Goal: Contribute content

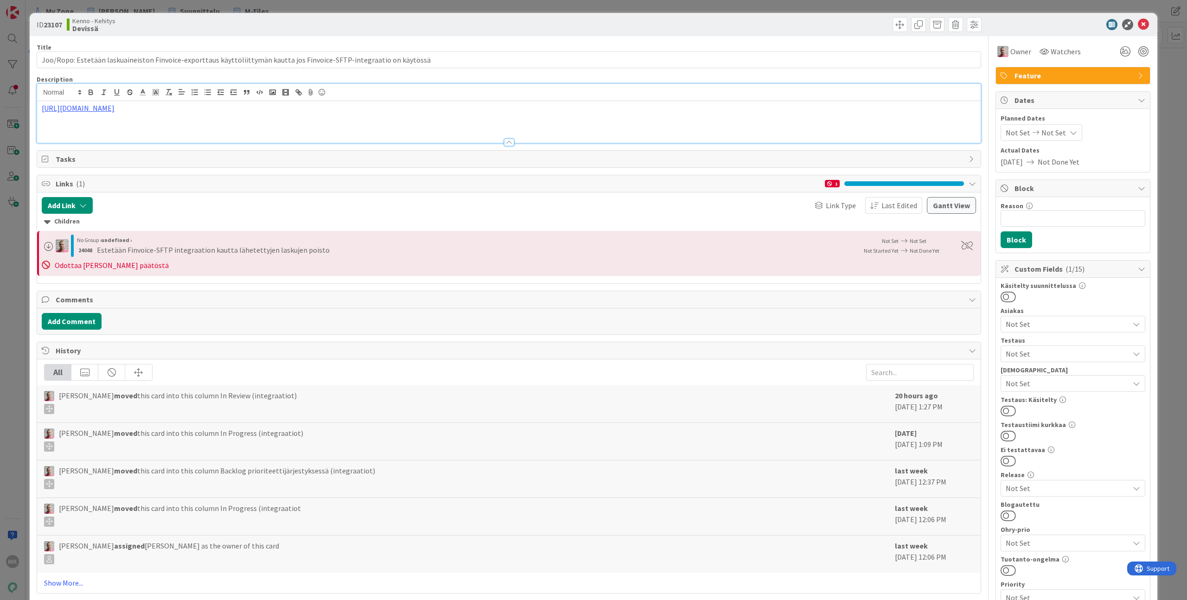
click at [106, 10] on div "ID 23107 Kenno - Kehitys Devissä Title 118 / 128 Joo/Ropo: Estetään laskuaineis…" at bounding box center [593, 300] width 1187 height 600
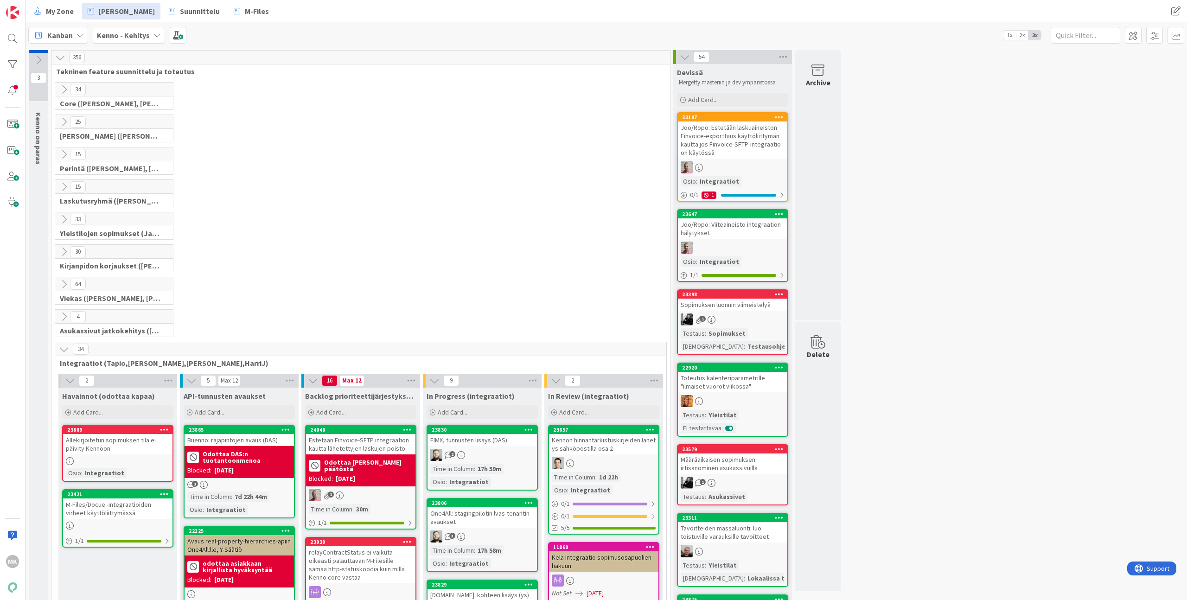
scroll to position [212, 0]
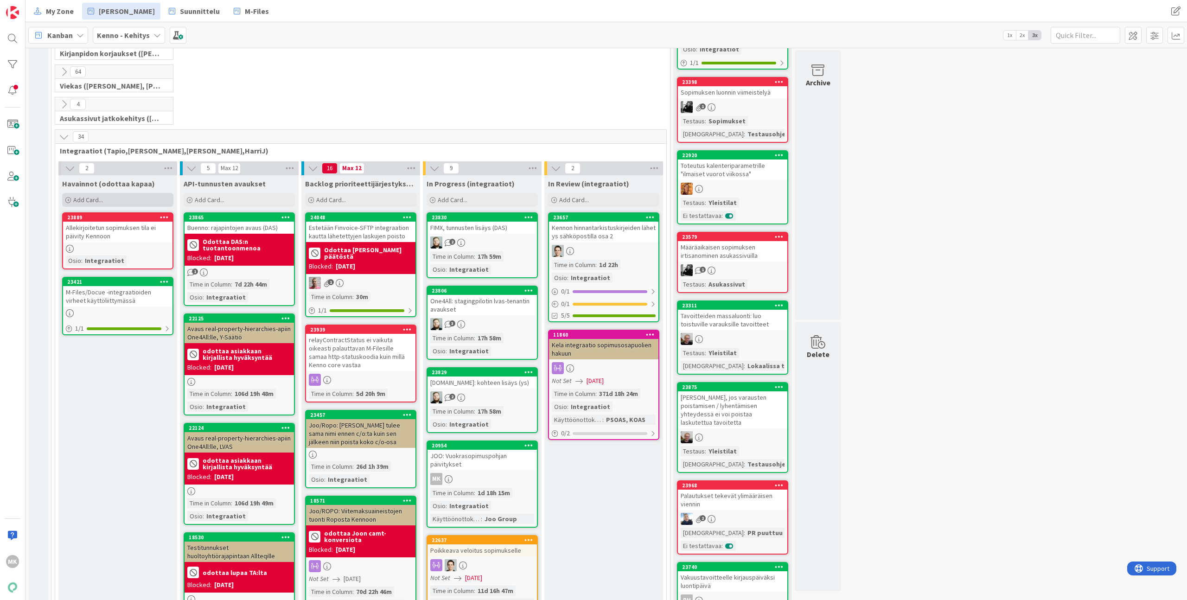
click at [109, 199] on div "Add Card..." at bounding box center [117, 200] width 111 height 14
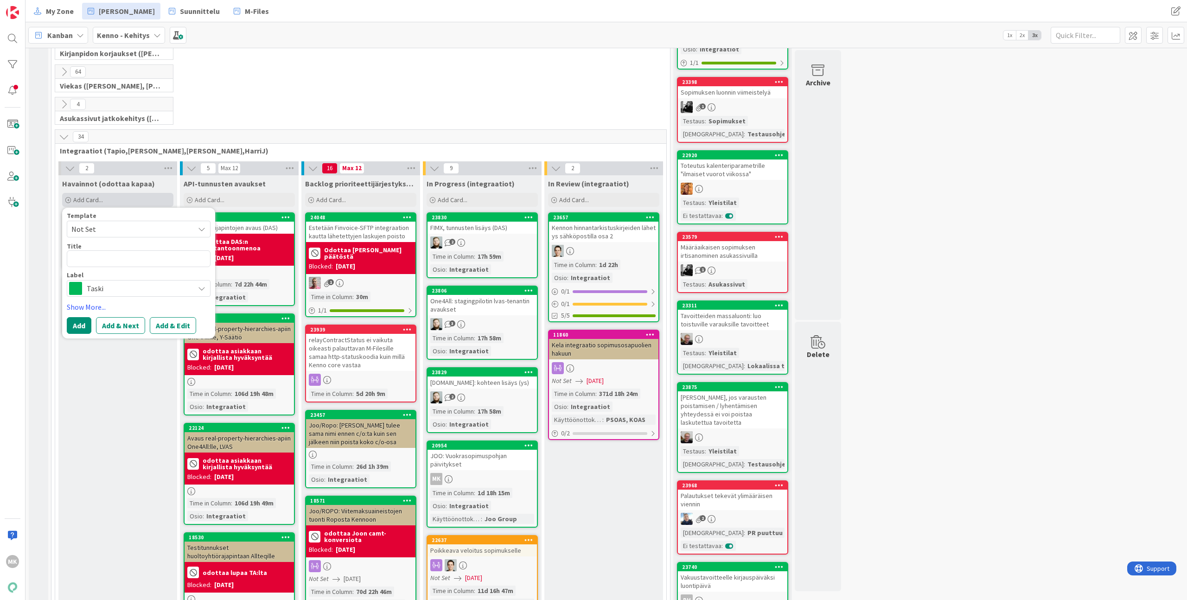
scroll to position [0, 0]
type textarea "x"
type textarea "O"
type textarea "x"
type textarea "Ot"
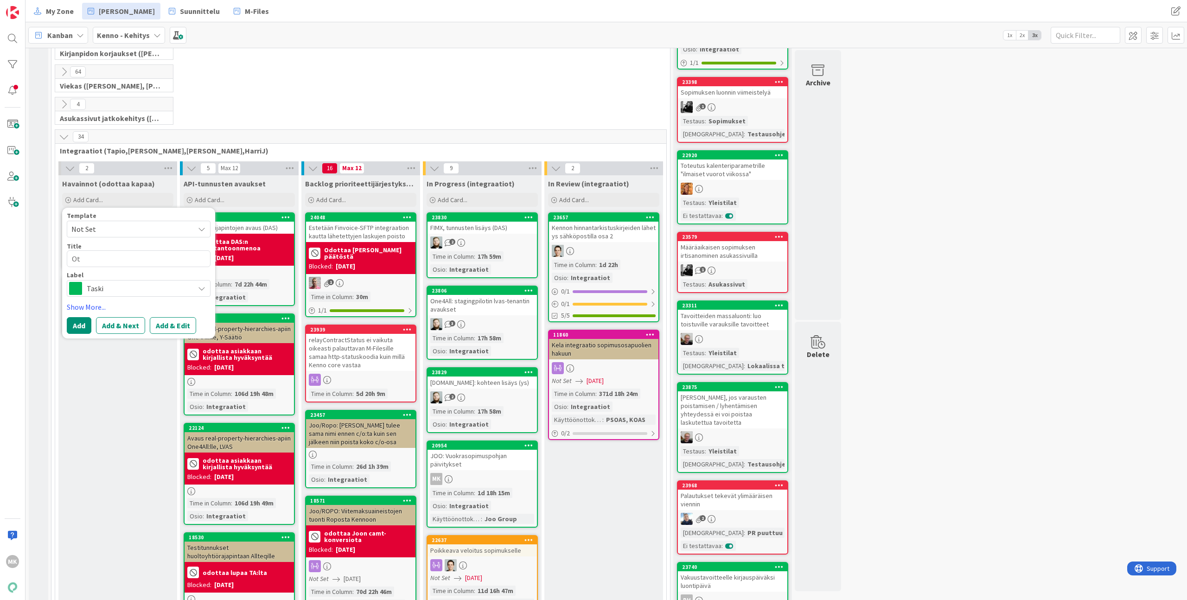
type textarea "x"
type textarea "Ote"
type textarea "x"
type textarea "Otet"
type textarea "x"
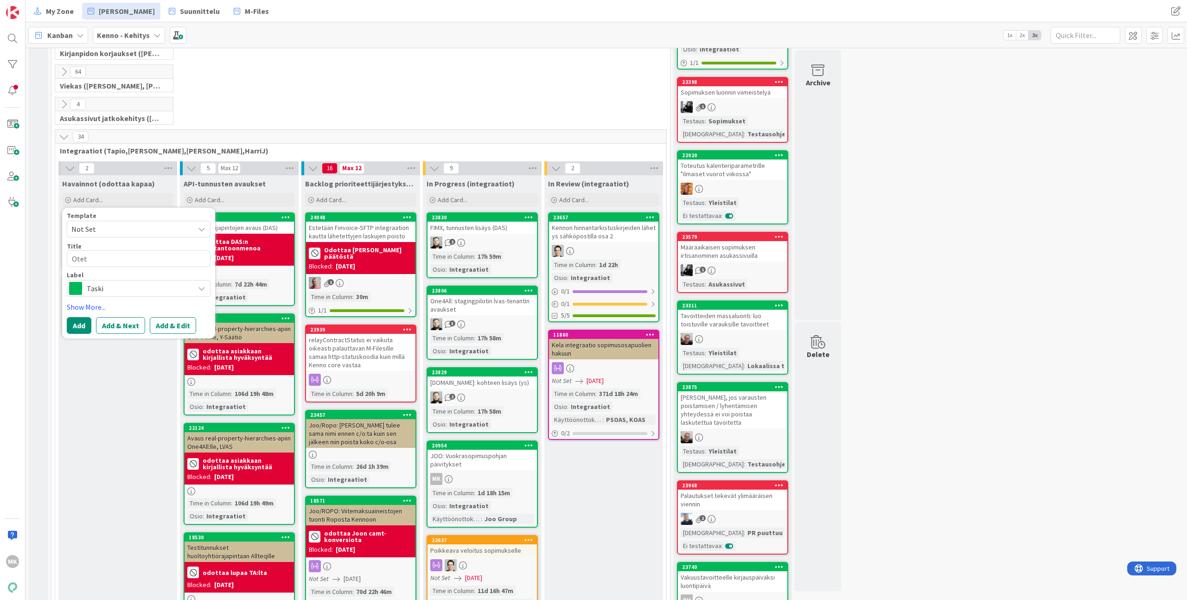
type textarea "Oteta"
type textarea "x"
type textarea "Otetaa"
type textarea "x"
type textarea "Otetaan"
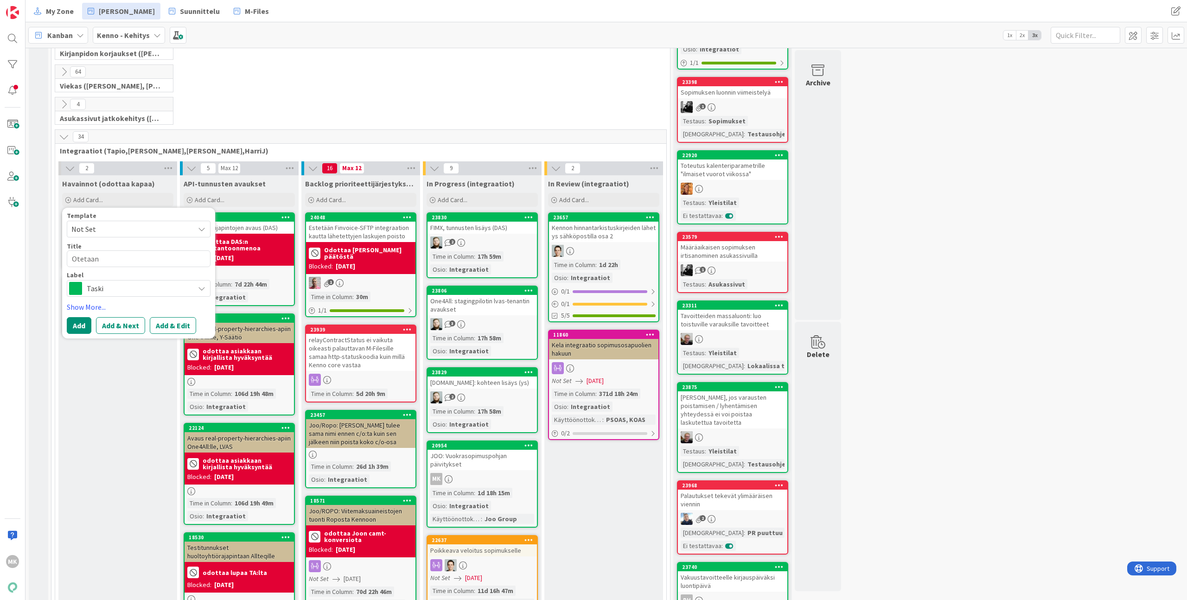
type textarea "x"
type textarea "Otetaan"
type textarea "x"
type textarea "Otetaan f"
type textarea "x"
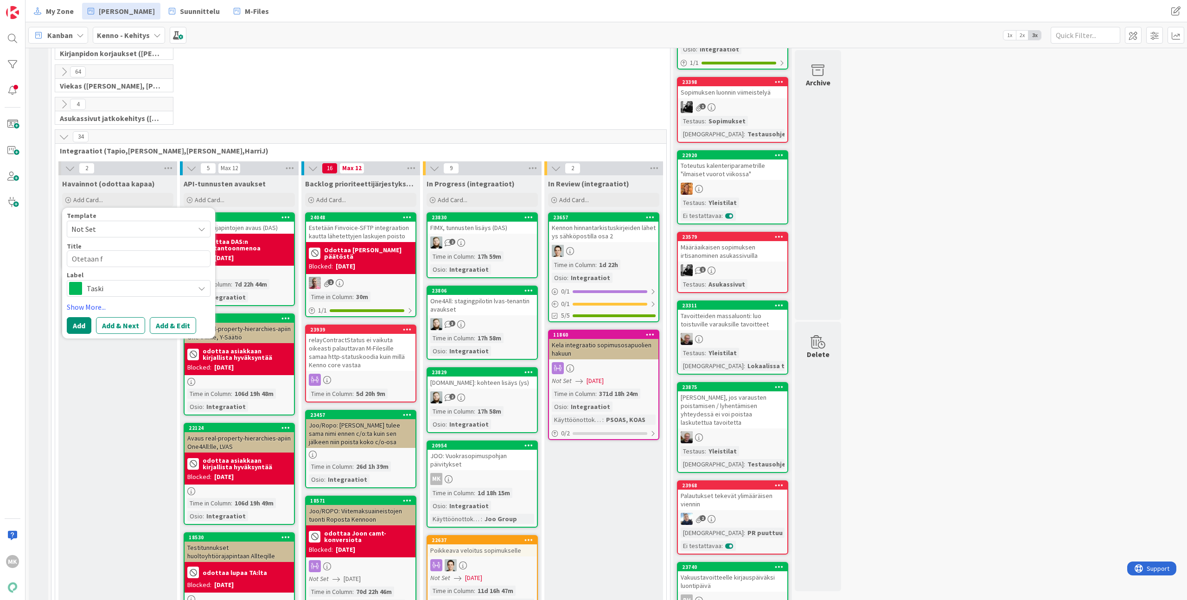
type textarea "Otetaan fi"
type textarea "x"
type textarea "Otetaan fin"
type textarea "x"
type textarea "Otetaan fi"
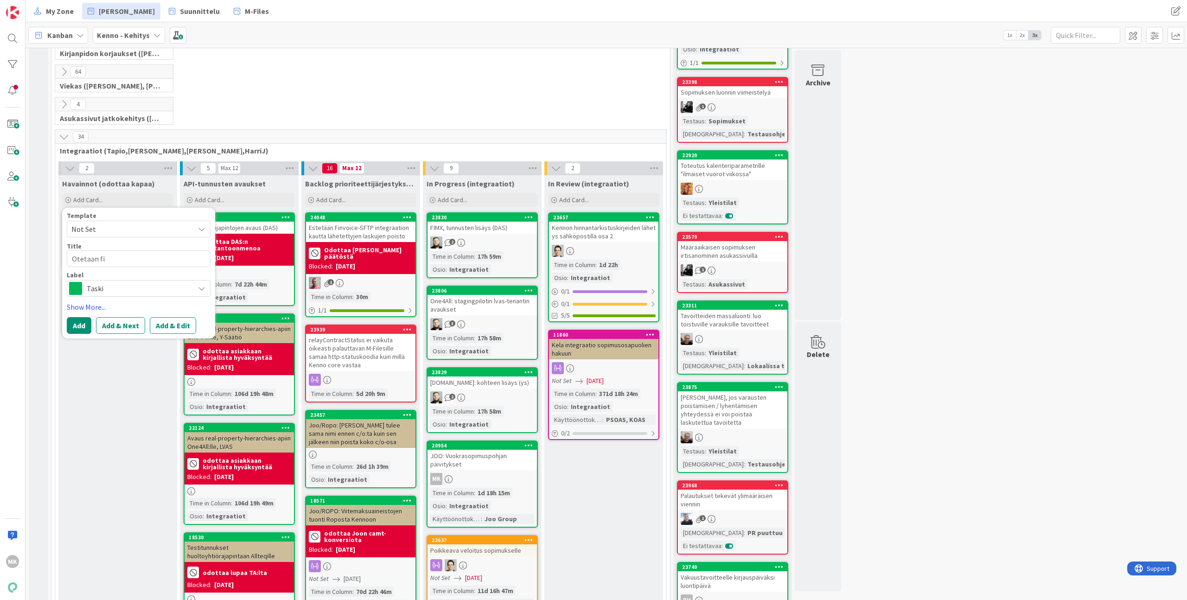
type textarea "x"
type textarea "Otetaan f"
type textarea "x"
type textarea "Otetaan"
type textarea "x"
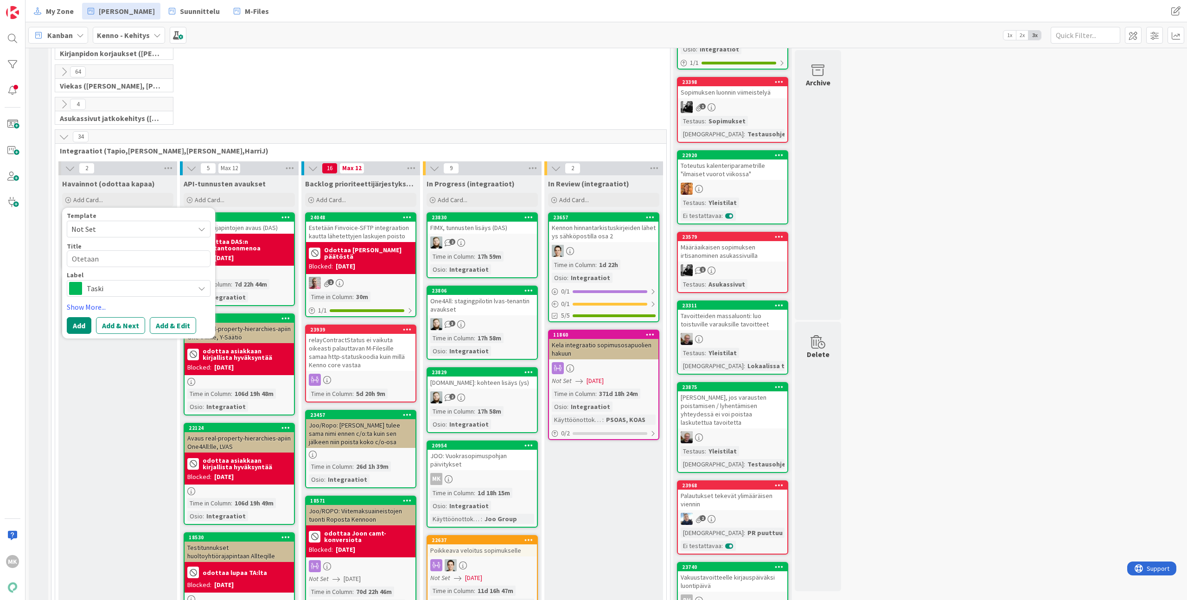
type textarea "Otetaan F"
type textarea "x"
type textarea "Otetaan Fi"
type textarea "x"
type textarea "Otetaan Fin"
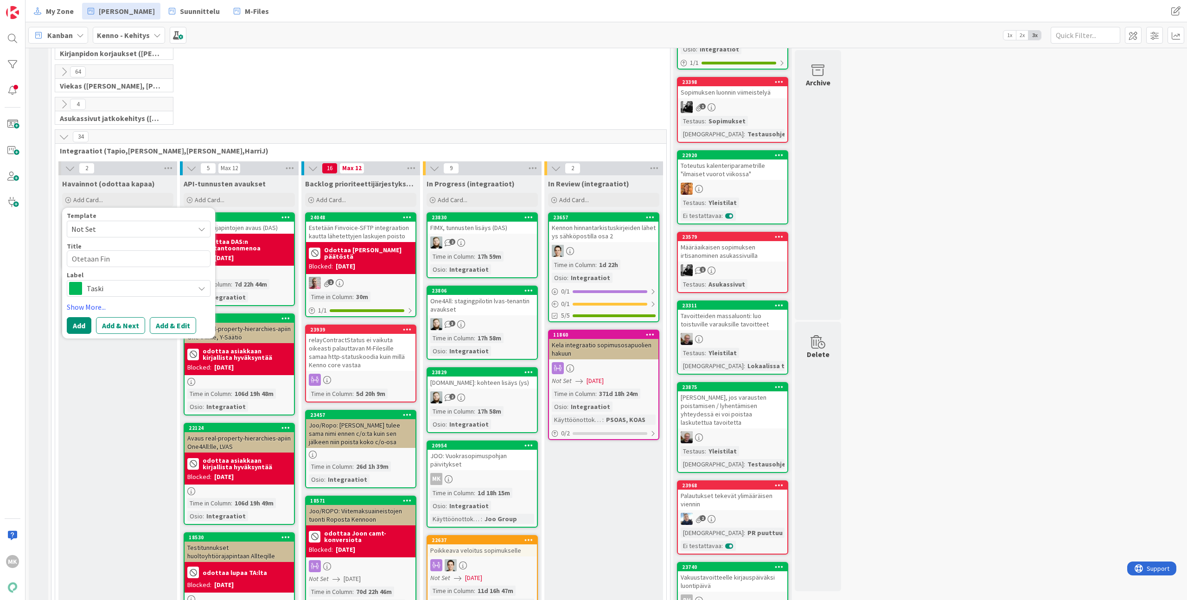
type textarea "x"
type textarea "Otetaan Finv"
type textarea "x"
type textarea "Otetaan Finvo"
type textarea "x"
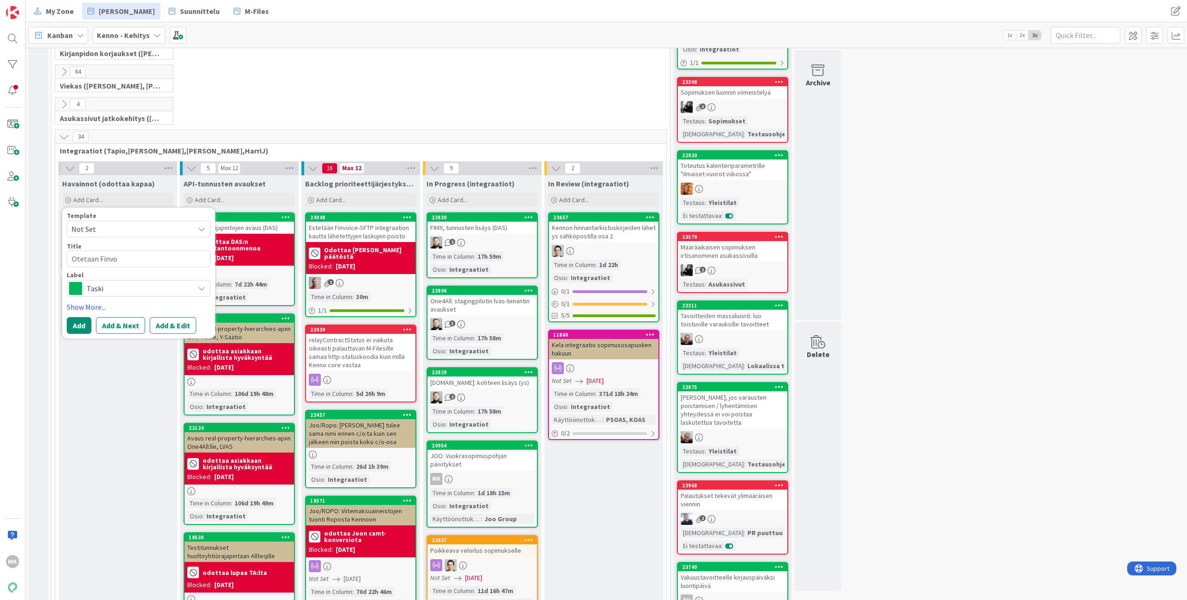
type textarea "Otetaan Finvoi"
type textarea "x"
type textarea "Otetaan Finvoiv"
type textarea "x"
type textarea "Otetaan Finvoive"
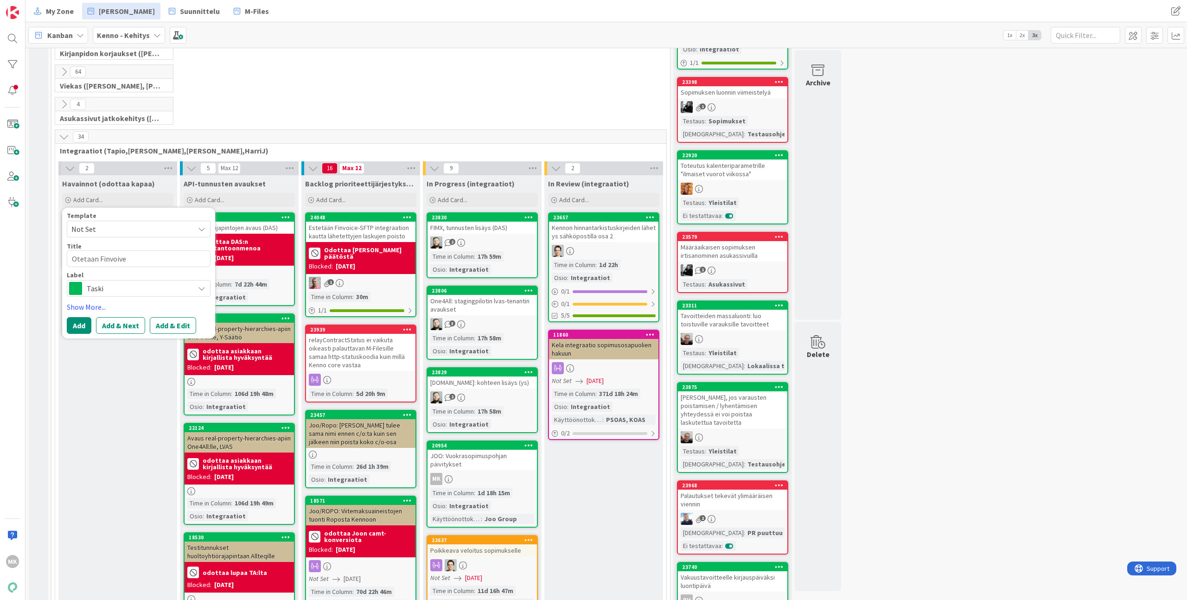
type textarea "x"
type textarea "Otetaan Finvoiv"
type textarea "x"
type textarea "Otetaan Finvoi"
type textarea "x"
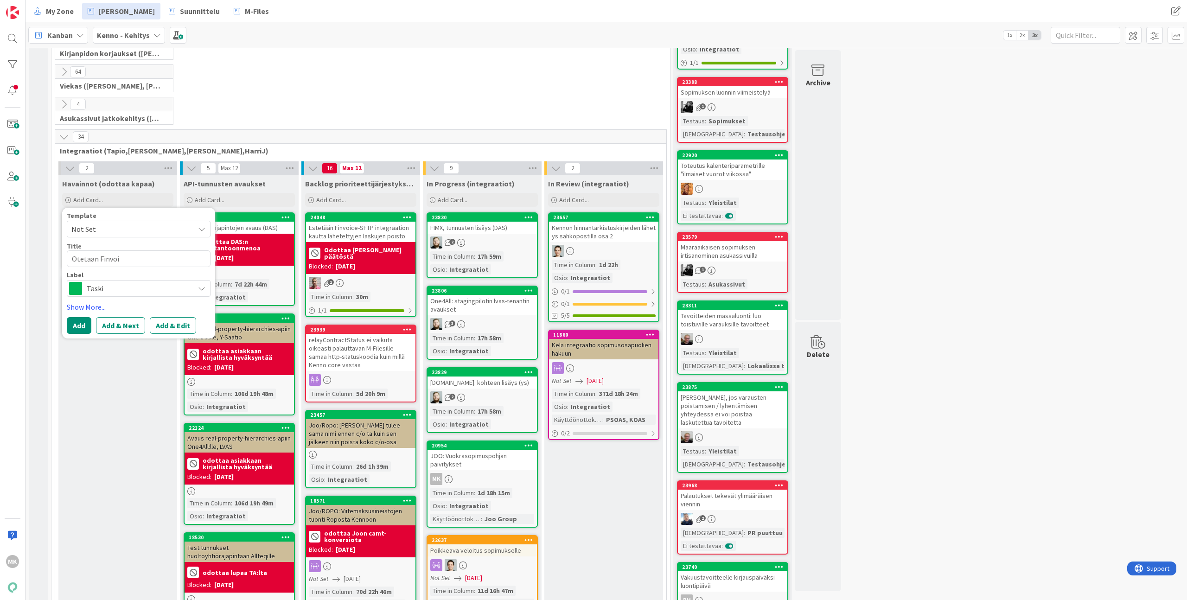
type textarea "Otetaan Finvoic"
type textarea "x"
type textarea "Otetaan Finvoice"
type textarea "x"
type textarea "Otetaan FinvoiceG"
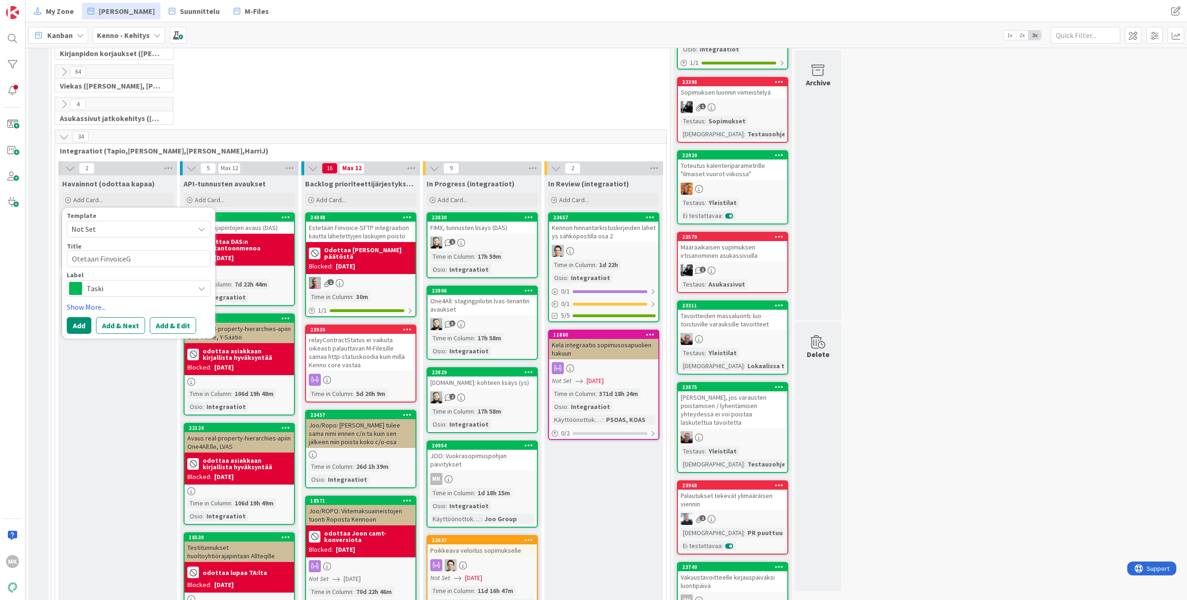
type textarea "x"
type textarea "Otetaan FinvoiceGe"
type textarea "x"
type textarea "Otetaan FinvoiceGen"
type textarea "x"
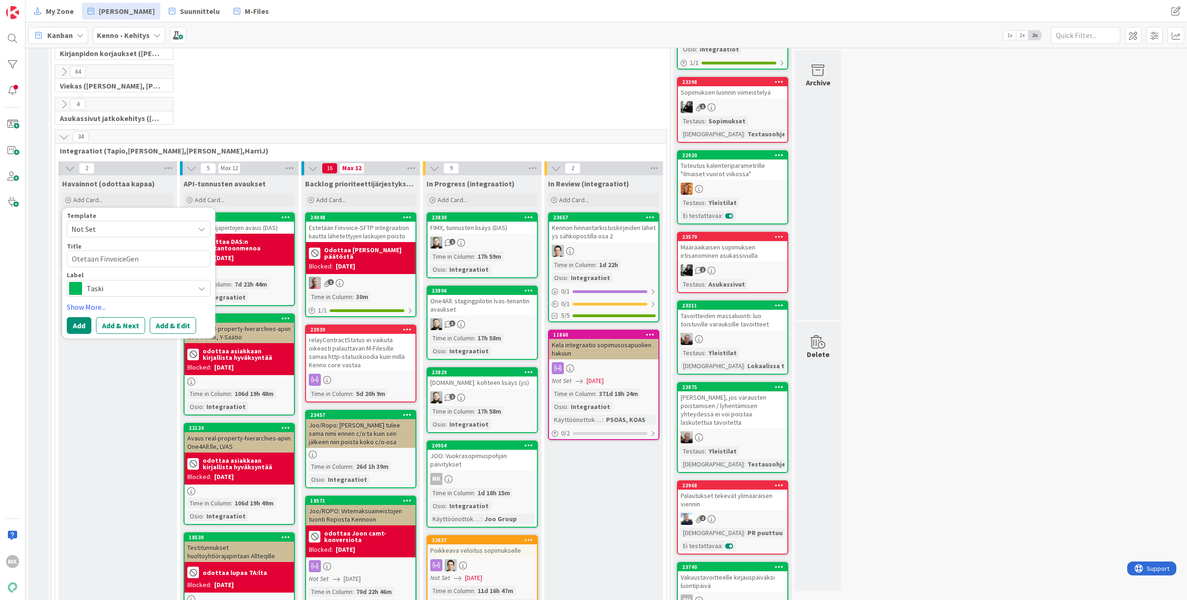
type textarea "Otetaan FinvoiceGene"
type textarea "x"
type textarea "Otetaan FinvoiceGener"
type textarea "x"
type textarea "Otetaan FinvoiceGenerat"
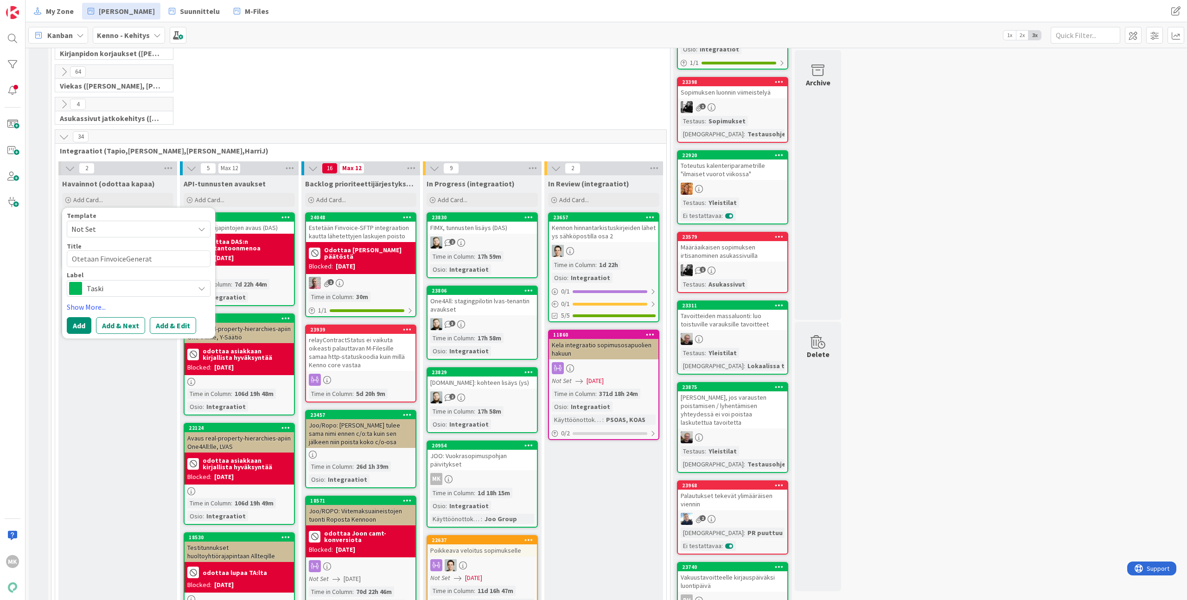
type textarea "x"
type textarea "Otetaan FinvoiceGenerato"
type textarea "x"
type textarea "Otetaan FinvoiceGenerator"
type textarea "x"
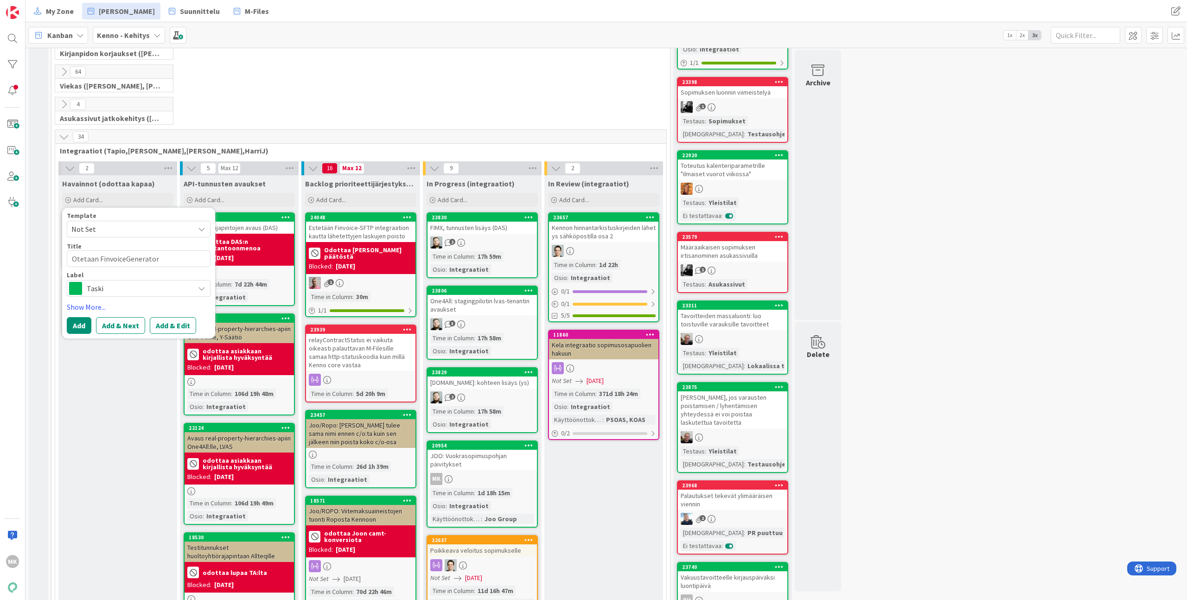
type textarea "Otetaan FinvoiceGeneratorV"
type textarea "x"
type textarea "Otetaan FinvoiceGeneratorV2"
type textarea "x"
type textarea "Otetaan FinvoiceGeneratorV2"
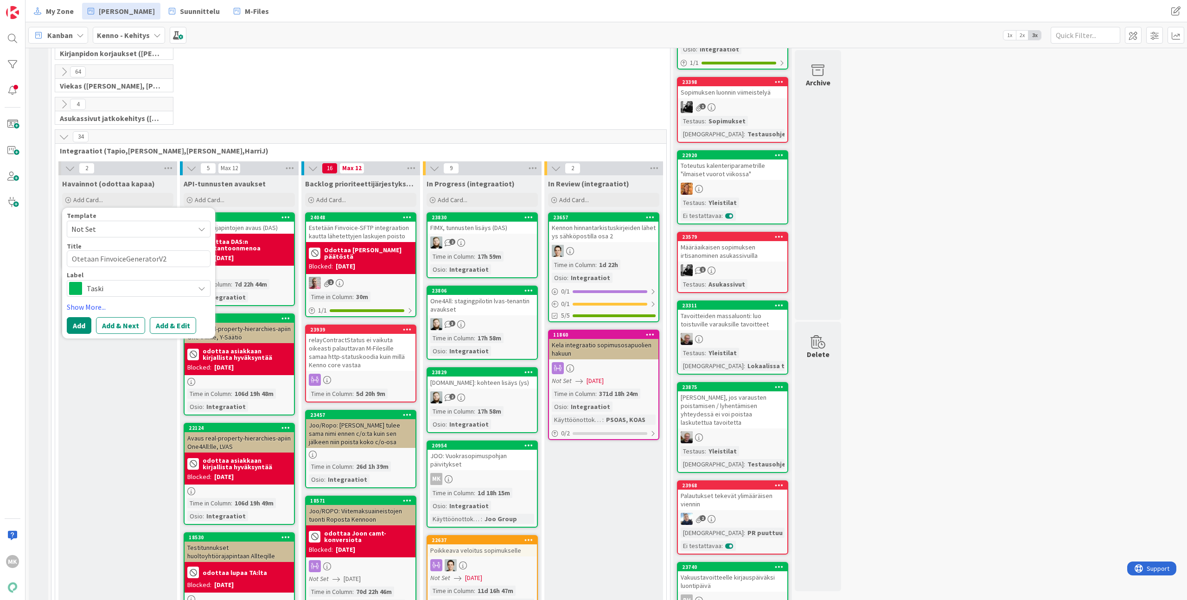
type textarea "x"
type textarea "Otetaan FinvoiceGeneratorV2 k"
type textarea "x"
type textarea "Otetaan FinvoiceGeneratorV2 kä"
type textarea "x"
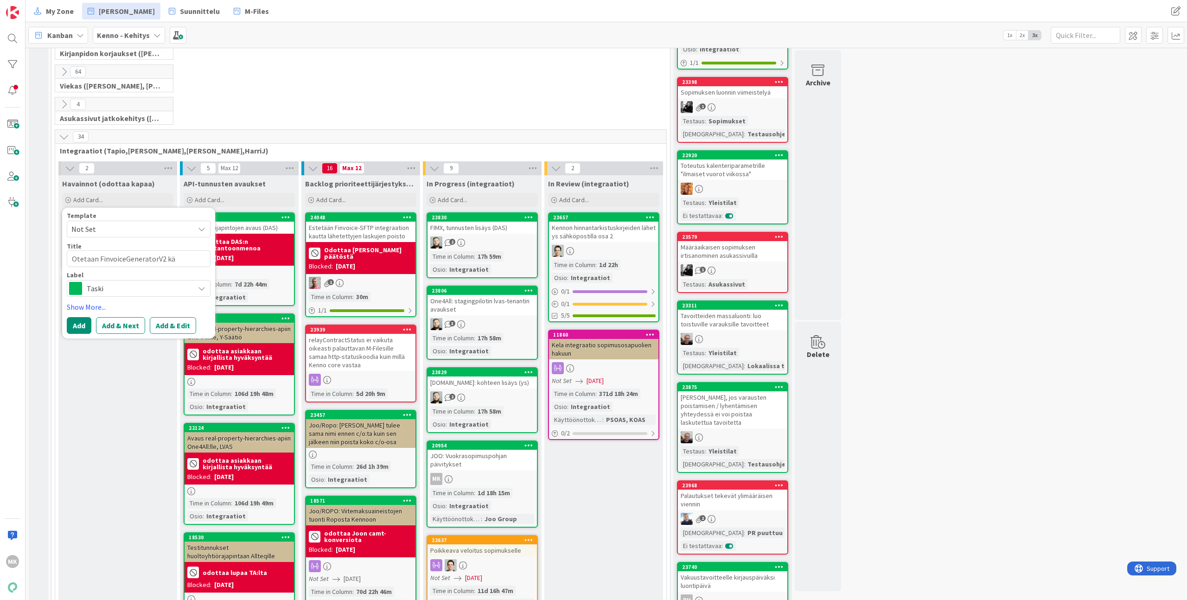
type textarea "Otetaan FinvoiceGeneratorV2 käy"
type textarea "x"
type textarea "Otetaan FinvoiceGeneratorV2 käyt"
type textarea "x"
type textarea "Otetaan FinvoiceGeneratorV2 käytt"
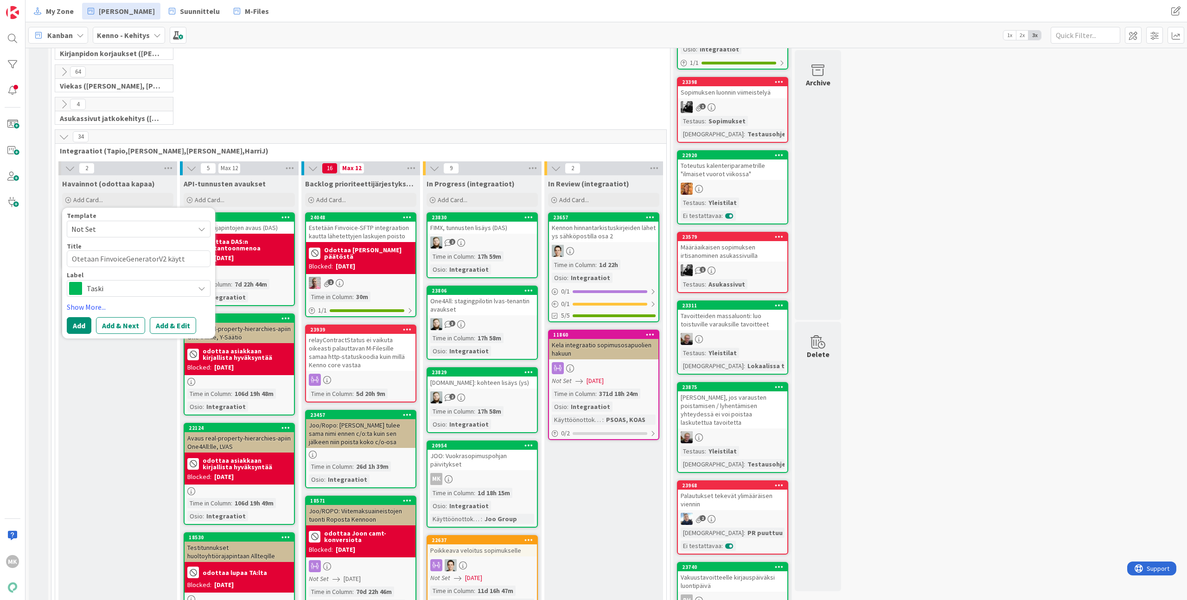
type textarea "x"
type textarea "Otetaan FinvoiceGeneratorV2 käyttö"
type textarea "x"
type textarea "Otetaan FinvoiceGeneratorV2 käyttöö"
type textarea "x"
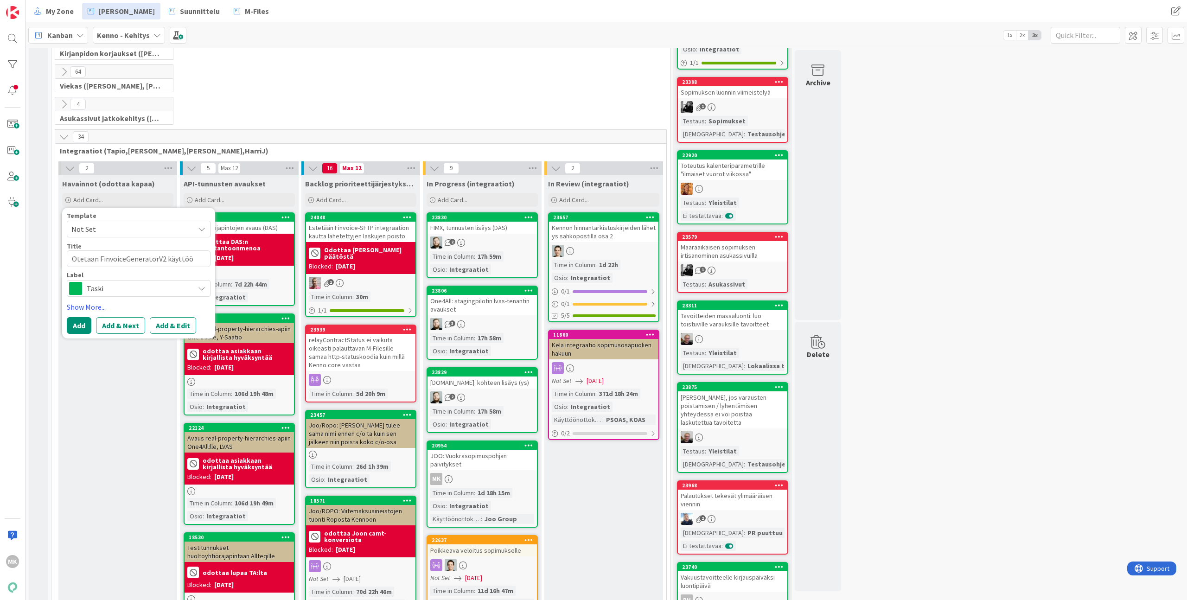
type textarea "Otetaan FinvoiceGeneratorV2 käyttöön"
type textarea "x"
type textarea "Otetaan FinvoiceGeneratorV2 käyttöön"
type textarea "x"
type textarea "Otetaan FinvoiceGeneratorV2 käyttöön S"
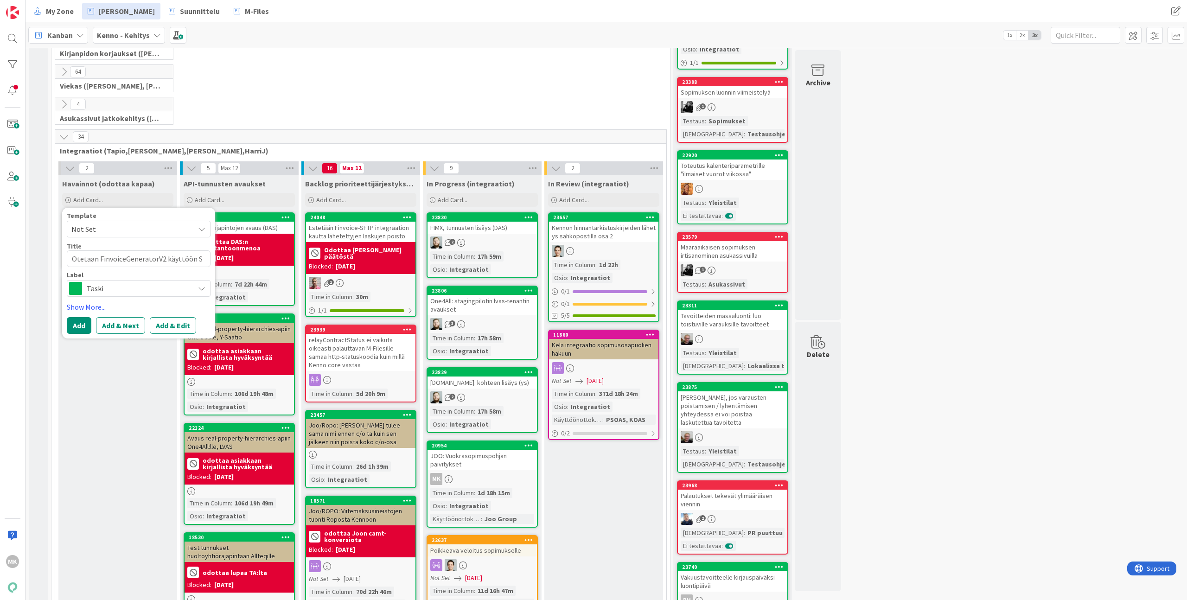
type textarea "x"
type textarea "Otetaan FinvoiceGeneratorV2 käyttöön St"
type textarea "x"
type textarea "Otetaan FinvoiceGeneratorV2 käyttöön Str"
type textarea "x"
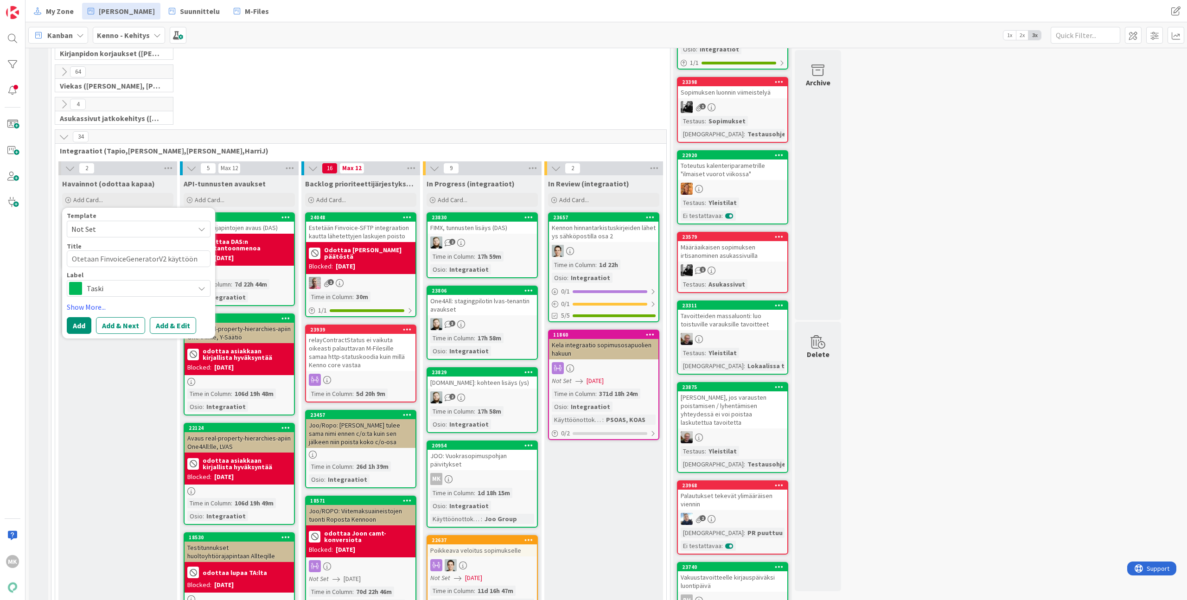
type textarea "Otetaan FinvoiceGeneratorV2 käyttöön Strå"
type textarea "x"
type textarea "Otetaan FinvoiceGeneratorV2 käyttöön Strål"
type textarea "x"
type textarea "Otetaan FinvoiceGeneratorV2 käyttöön Strålf"
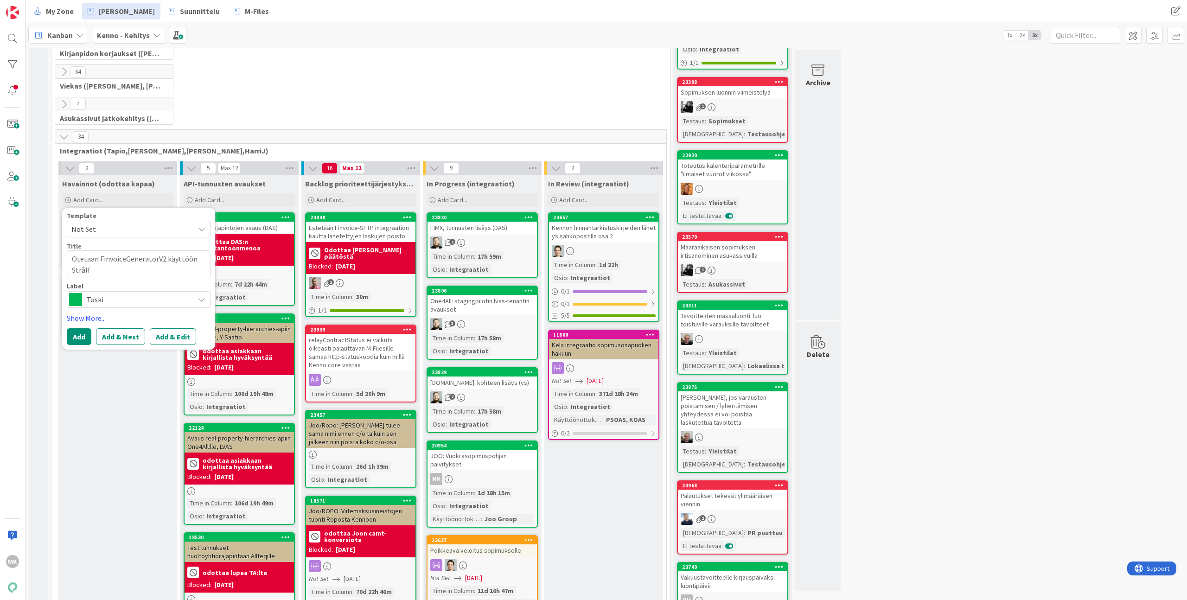
type textarea "x"
type textarea "Otetaan FinvoiceGeneratorV2 käyttöön Strålfor"
type textarea "x"
type textarea "Otetaan FinvoiceGeneratorV2 käyttöön Strålfors"
type textarea "x"
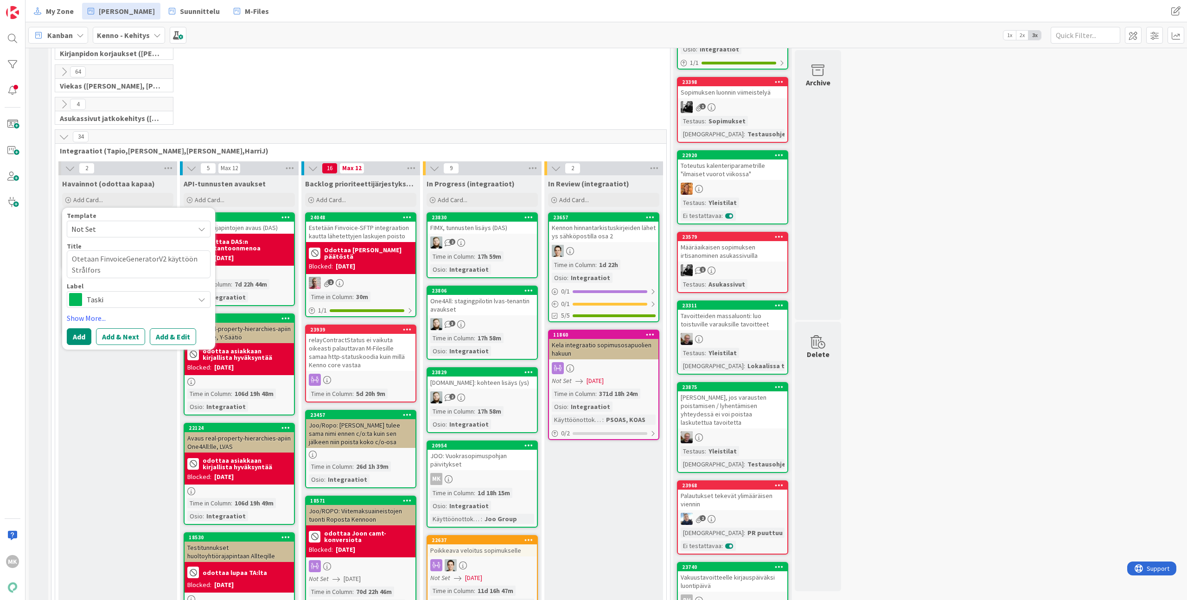
type textarea "Otetaan FinvoiceGeneratorV2 käyttöön Strålforsi"
type textarea "x"
type textarea "Otetaan FinvoiceGeneratorV2 käyttöön Strålforsin"
type textarea "x"
type textarea "Otetaan FinvoiceGeneratorV2 käyttöön Strålforsin"
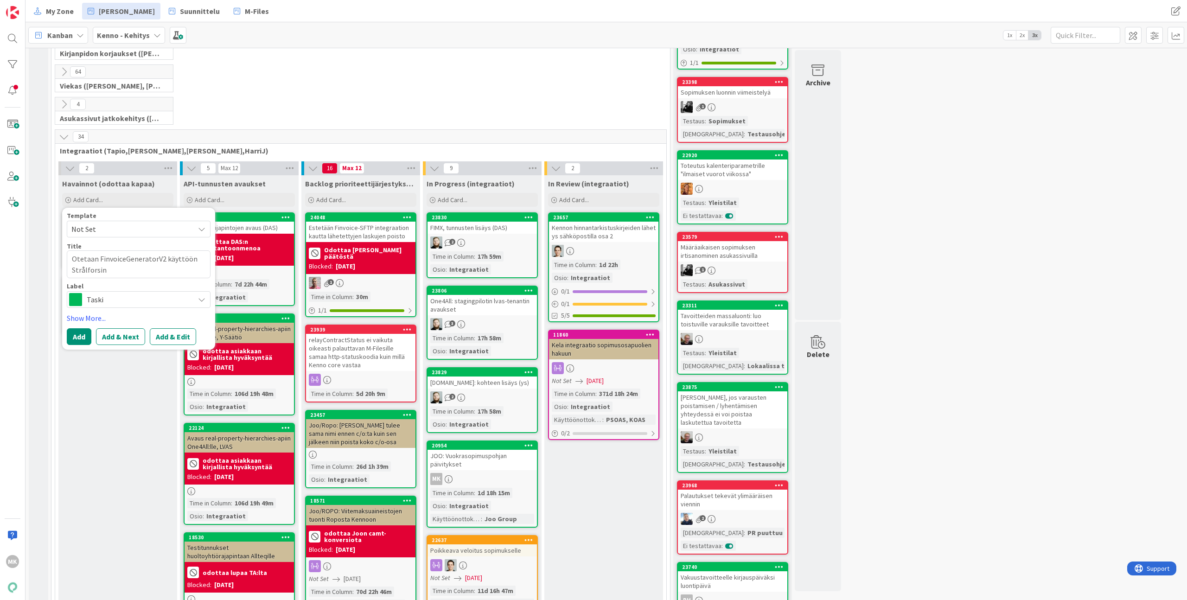
type textarea "x"
type textarea "Otetaan FinvoiceGeneratorV2 käyttöön Strålforsin k"
type textarea "x"
type textarea "Otetaan FinvoiceGeneratorV2 käyttöön Strålforsin ka"
type textarea "x"
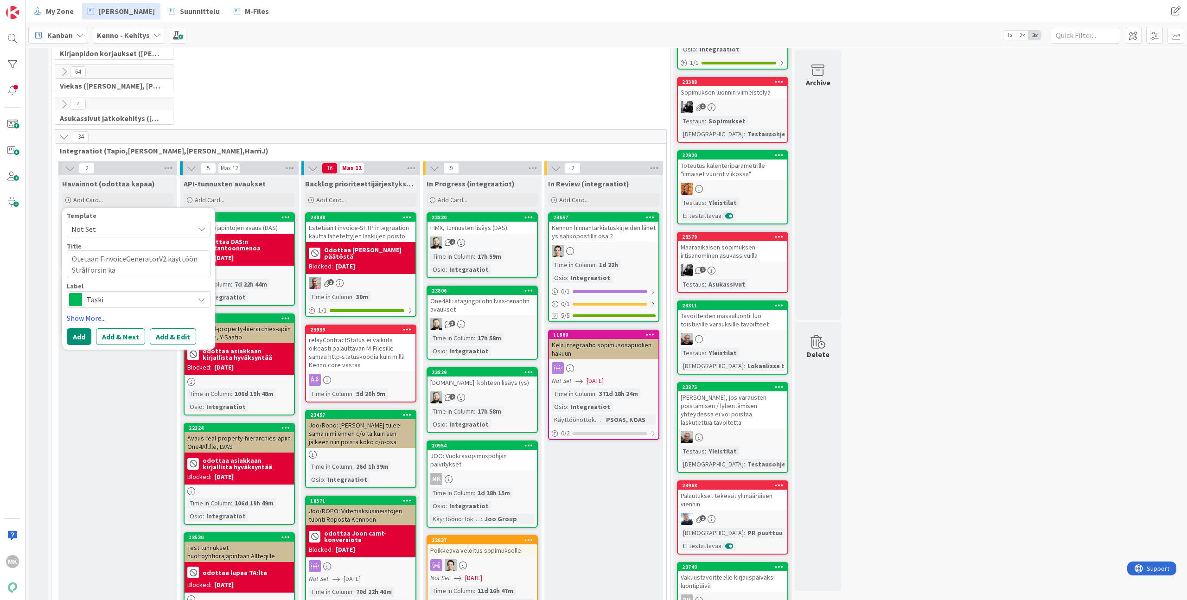
type textarea "Otetaan FinvoiceGeneratorV2 käyttöön Strålforsin kan"
type textarea "x"
type textarea "Otetaan FinvoiceGeneratorV2 käyttöön Strålforsin kans"
type textarea "x"
type textarea "Otetaan FinvoiceGeneratorV2 käyttöön Strålforsin kanssa"
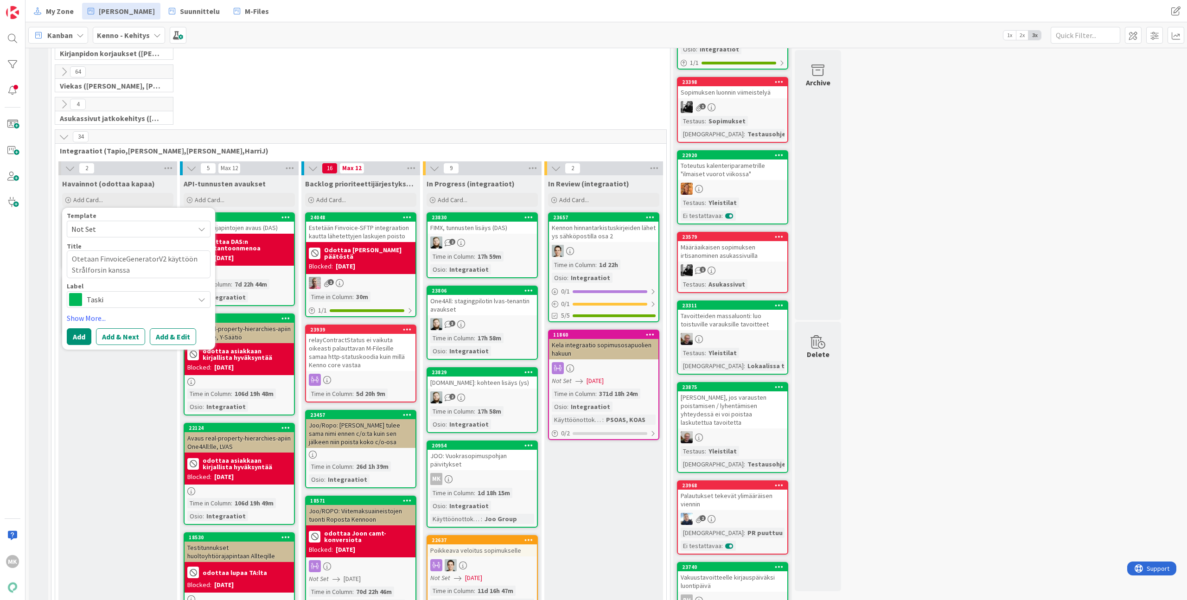
type textarea "x"
type textarea "Otetaan FinvoiceGeneratorV2 käyttöön Strålforsin kanssa"
type textarea "x"
type textarea "Otetaan FinvoiceGeneratorV2 käyttöön Strålforsin kanssa j"
type textarea "x"
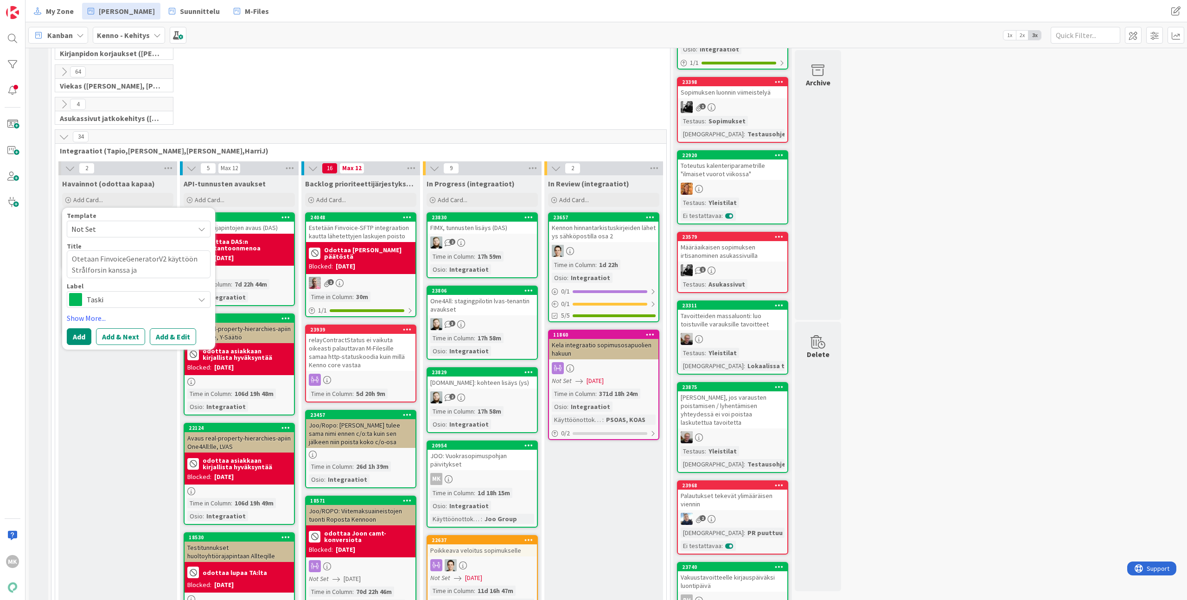
type textarea "Otetaan FinvoiceGeneratorV2 käyttöön Strålforsin kanssa ja"
type textarea "x"
type textarea "Otetaan FinvoiceGeneratorV2 käyttöön Strålforsin kanssa ja p"
type textarea "x"
type textarea "Otetaan FinvoiceGeneratorV2 käyttöön Strålforsin kanssa ja po"
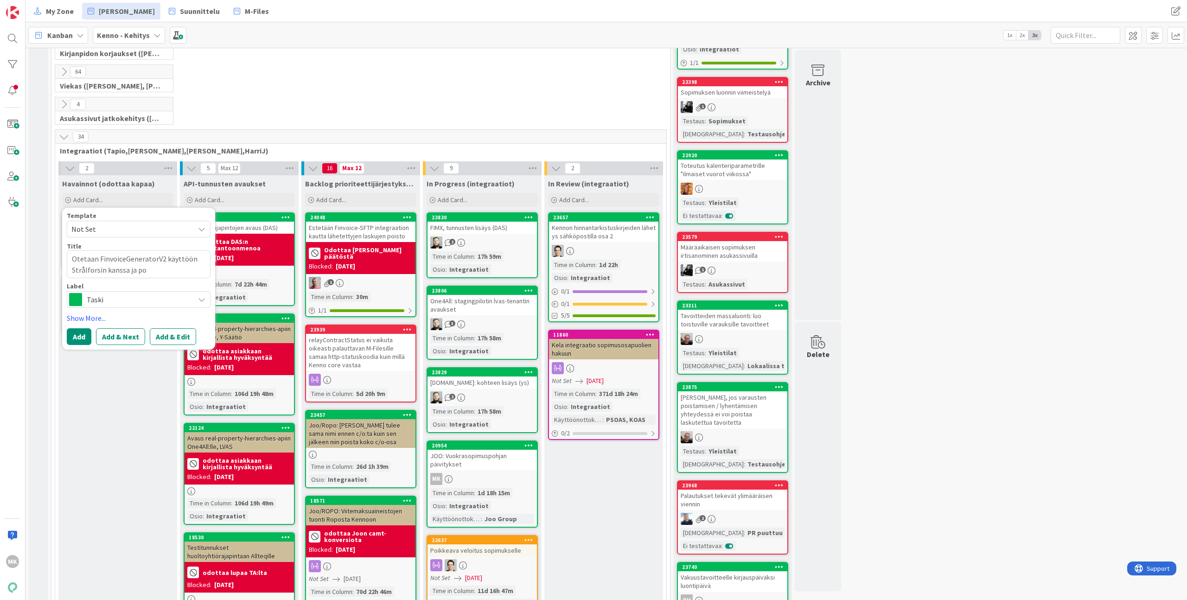
type textarea "x"
type textarea "Otetaan FinvoiceGeneratorV2 käyttöön Strålforsin kanssa ja poi"
type textarea "x"
type textarea "Otetaan FinvoiceGeneratorV2 käyttöön Strålforsin kanssa ja pois"
type textarea "x"
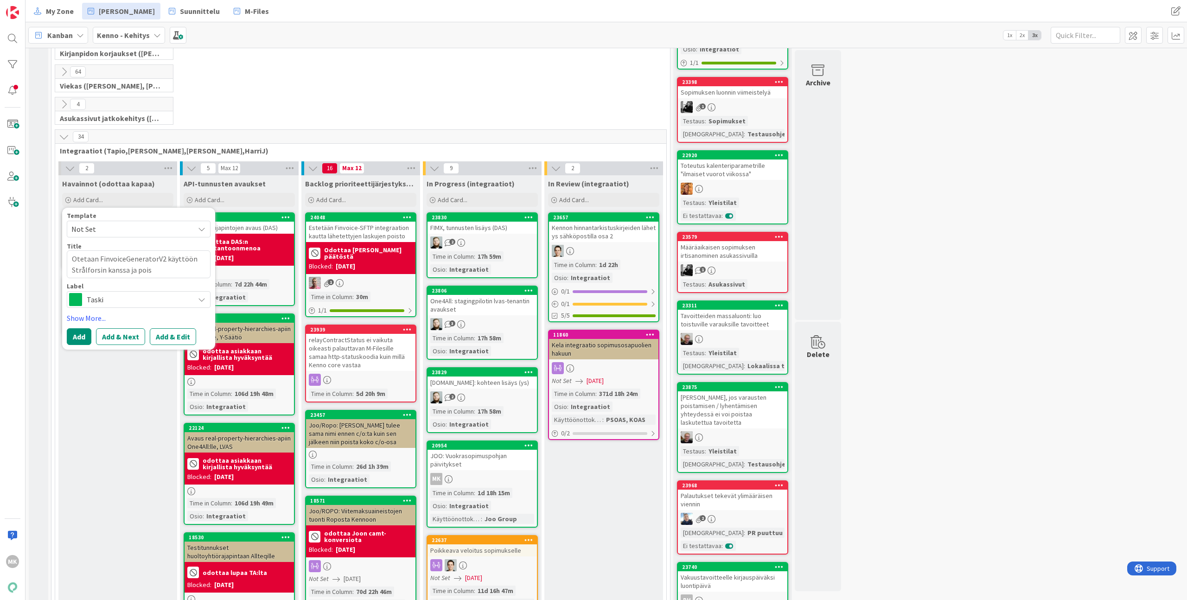
type textarea "Otetaan FinvoiceGeneratorV2 käyttöön Strålforsin kanssa ja poist"
type textarea "x"
type textarea "Otetaan FinvoiceGeneratorV2 käyttöön Strålforsin kanssa ja poiste"
type textarea "x"
type textarea "Otetaan FinvoiceGeneratorV2 käyttöön Strålforsin kanssa ja poisteta"
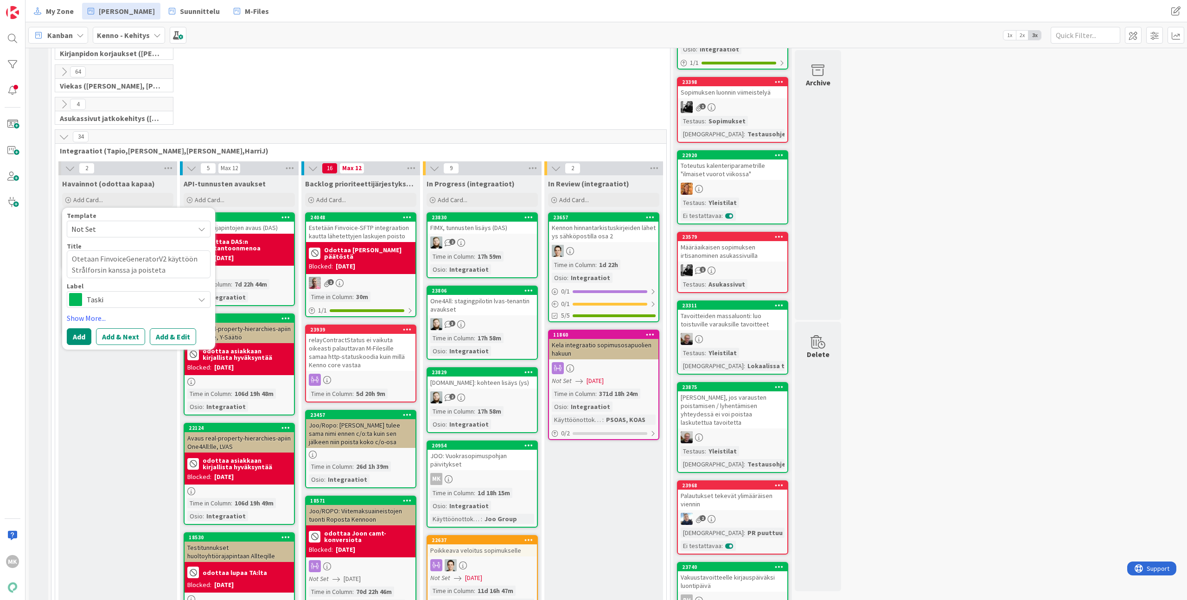
type textarea "x"
type textarea "Otetaan FinvoiceGeneratorV2 käyttöön Strålforsin kanssa ja poistetaa"
type textarea "x"
type textarea "Otetaan FinvoiceGeneratorV2 käyttöön Strålforsin kanssa ja poistetaan"
type textarea "x"
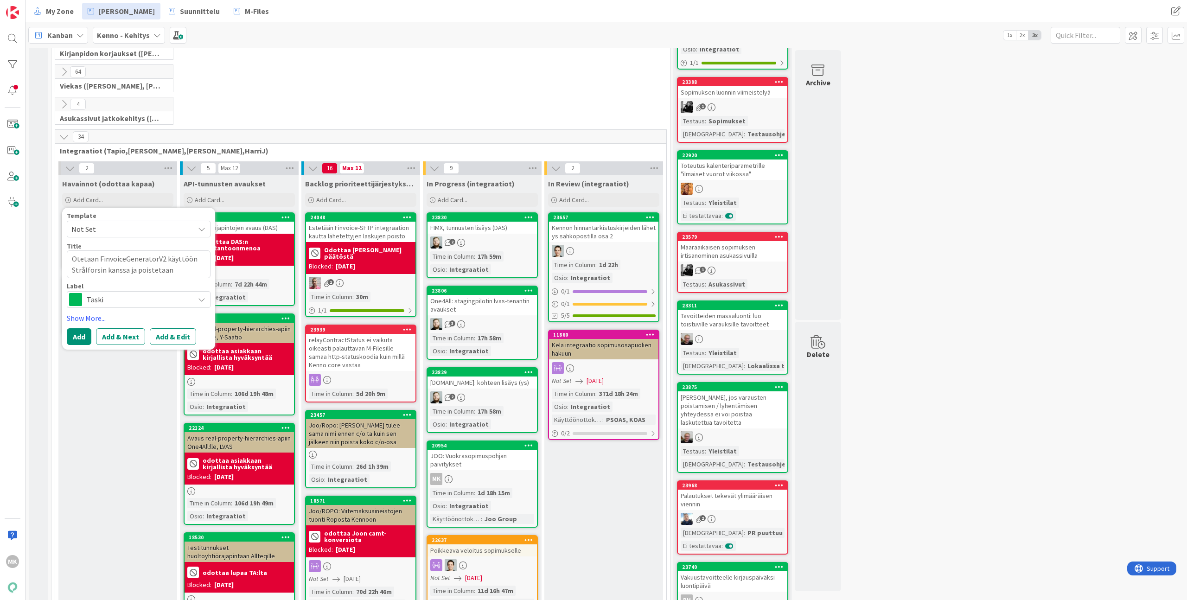
type textarea "Otetaan FinvoiceGeneratorV2 käyttöön Strålforsin kanssa ja poistetaan"
type textarea "x"
type textarea "Otetaan FinvoiceGeneratorV2 käyttöön Strålforsin kanssa ja poistetaan F"
type textarea "x"
type textarea "Otetaan FinvoiceGeneratorV2 käyttöön Strålforsin kanssa ja poistetaan Fi"
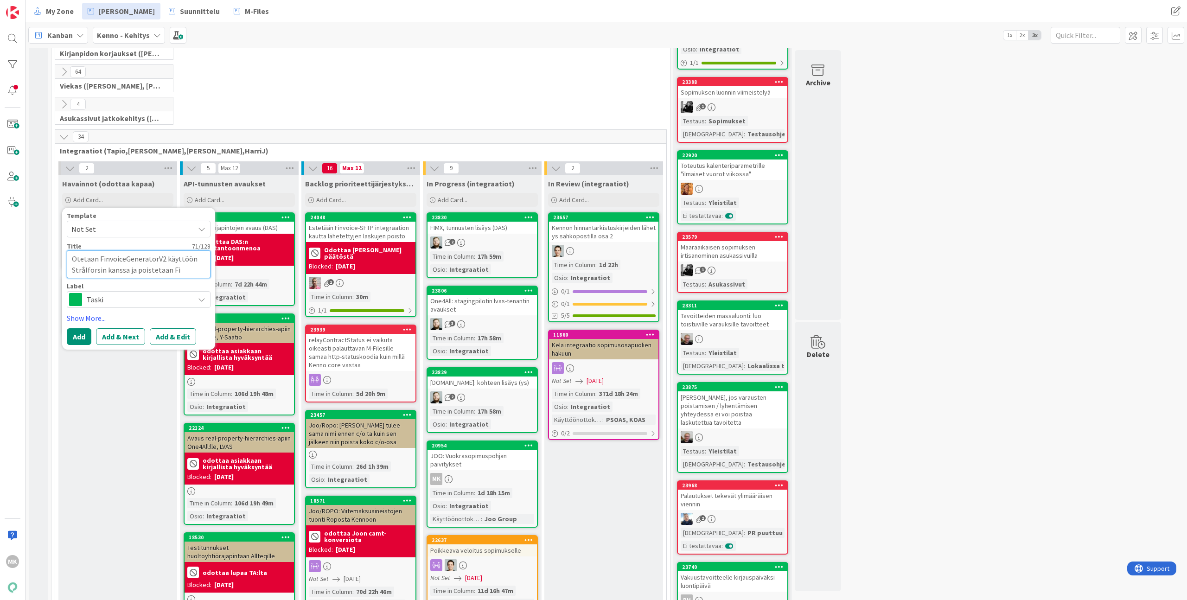
type textarea "x"
type textarea "Otetaan FinvoiceGeneratorV2 käyttöön Strålforsin kanssa ja poistetaan Finv"
type textarea "x"
type textarea "Otetaan FinvoiceGeneratorV2 käyttöön Strålforsin kanssa ja poistetaan Finvo"
type textarea "x"
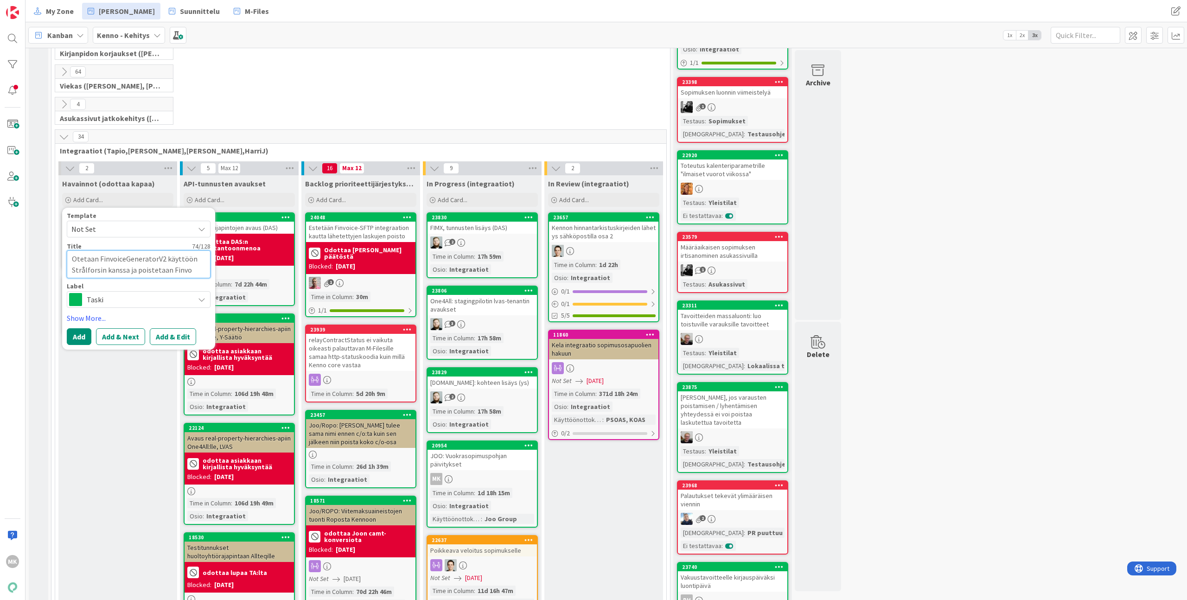
type textarea "Otetaan FinvoiceGeneratorV2 käyttöön Strålforsin kanssa ja poistetaan Finvoi"
type textarea "x"
type textarea "Otetaan FinvoiceGeneratorV2 käyttöön Strålforsin kanssa ja poistetaan Finvoice"
type textarea "x"
type textarea "Otetaan FinvoiceGeneratorV2 käyttöön Strålforsin kanssa ja poistetaan FinvoiceG"
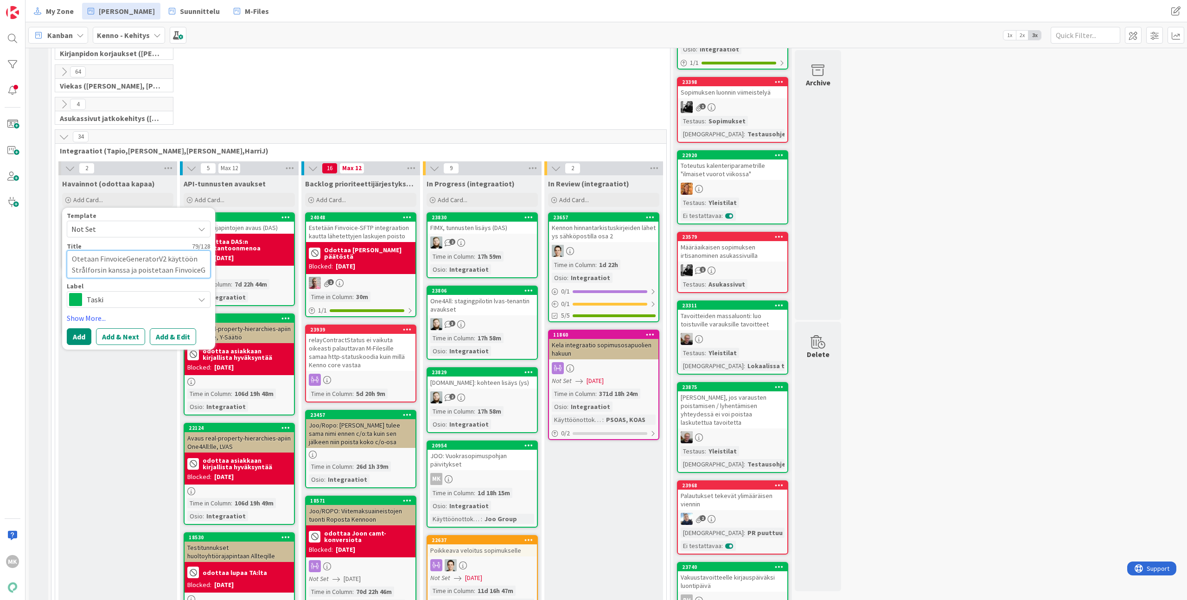
type textarea "x"
type textarea "Otetaan FinvoiceGeneratorV2 käyttöön Strålforsin kanssa ja poistetaan FinvoiceGe"
type textarea "x"
type textarea "Otetaan FinvoiceGeneratorV2 käyttöön Strålforsin kanssa ja poistetaan FinvoiceG…"
type textarea "x"
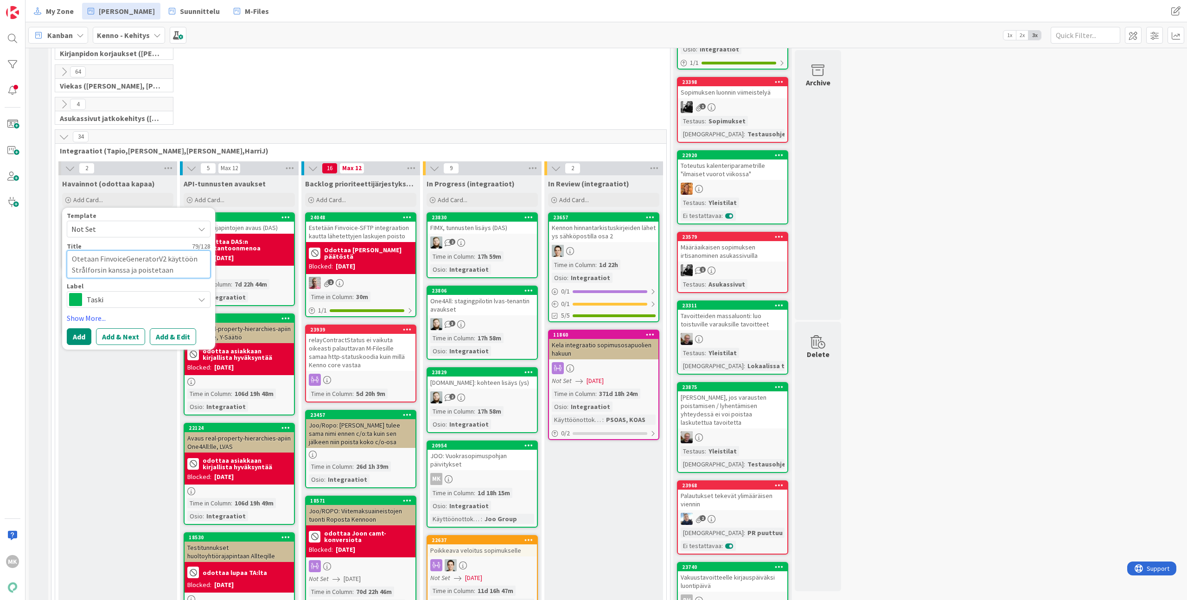
type textarea "Otetaan FinvoiceGeneratorV2 käyttöön Strålforsin kanssa ja poistetaan FinvoiceG…"
type textarea "x"
type textarea "Otetaan FinvoiceGeneratorV2 käyttöön Strålforsin kanssa ja poistetaan FinvoiceG…"
type textarea "x"
type textarea "Otetaan FinvoiceGeneratorV2 käyttöön Strålforsin kanssa ja poistetaan FinvoiceG…"
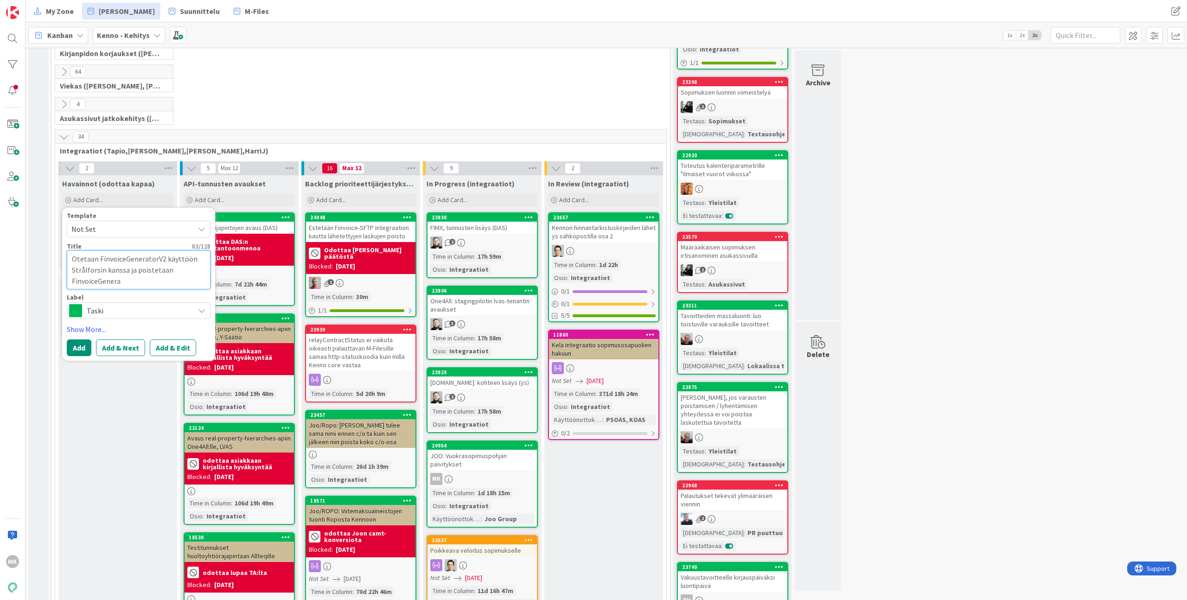
type textarea "x"
type textarea "Otetaan FinvoiceGeneratorV2 käyttöön Strålforsin kanssa ja poistetaan FinvoiceG…"
type textarea "x"
type textarea "Otetaan FinvoiceGeneratorV2 käyttöön Strålforsin kanssa ja poistetaan FinvoiceG…"
type textarea "x"
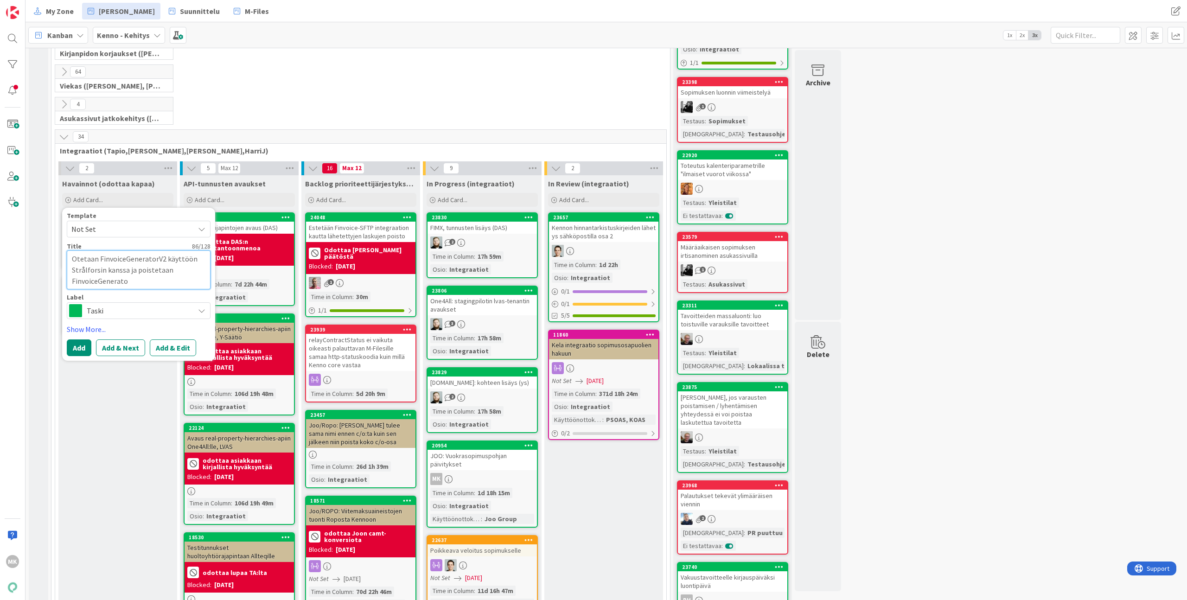
type textarea "Otetaan FinvoiceGeneratorV2 käyttöön Strålforsin kanssa ja poistetaan FinvoiceG…"
type textarea "x"
type textarea "Otetaan FinvoiceGeneratorV2 käyttöön Strålforsin kanssa ja poistetaan vFinvoice…"
type textarea "x"
type textarea "Otetaan FinvoiceGeneratorV2 käyttöön Strålforsin kanssa ja poistetaan vaFinvoic…"
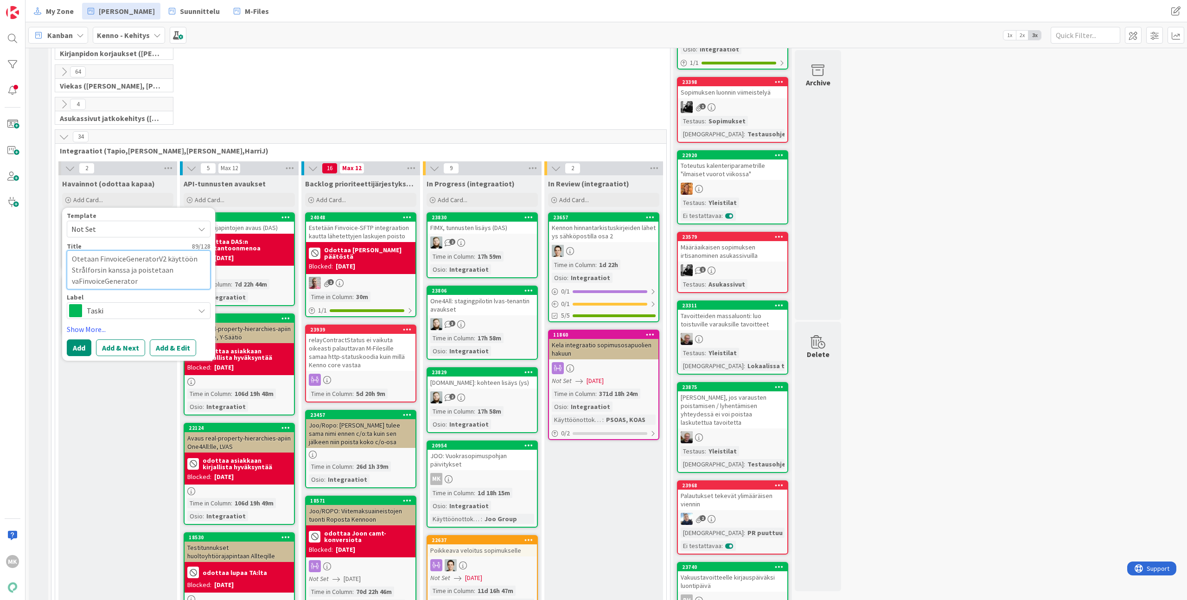
type textarea "x"
type textarea "Otetaan FinvoiceGeneratorV2 käyttöön Strålforsin kanssa ja poistetaan vanFinvoi…"
type textarea "x"
type textarea "Otetaan FinvoiceGeneratorV2 käyttöön Strålforsin kanssa ja poistetaan vanhFinvo…"
type textarea "x"
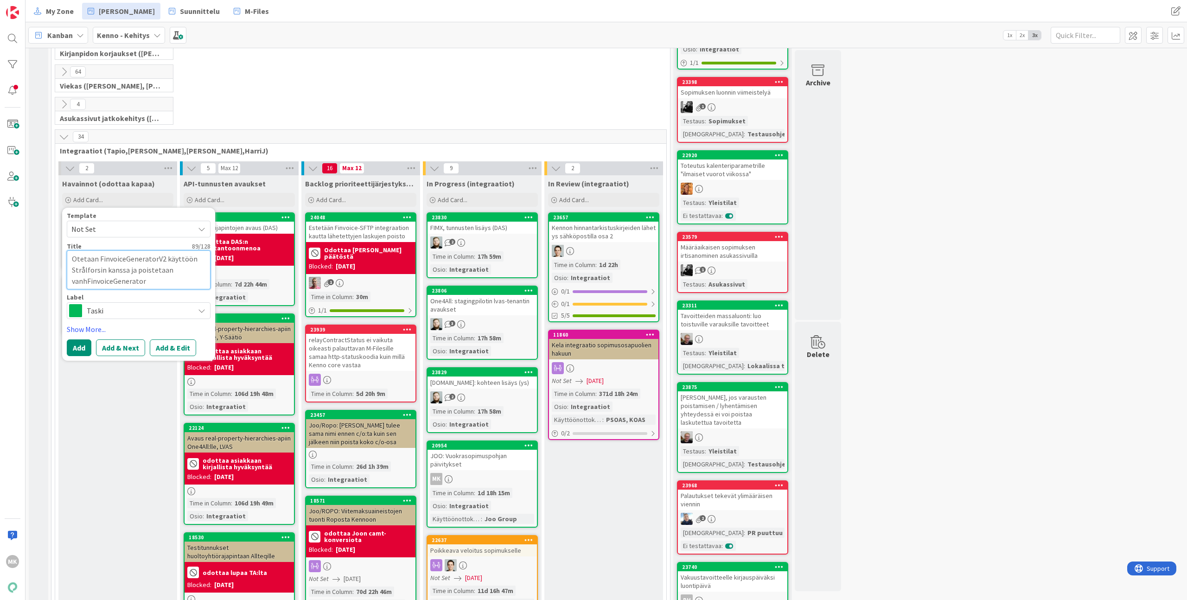
type textarea "Otetaan FinvoiceGeneratorV2 käyttöön Strålforsin kanssa ja poistetaan vanhaFinv…"
type textarea "x"
type textarea "Otetaan FinvoiceGeneratorV2 käyttöön Strålforsin kanssa ja poistetaan vanha Fin…"
click at [152, 345] on button "Add & Edit" at bounding box center [173, 347] width 46 height 17
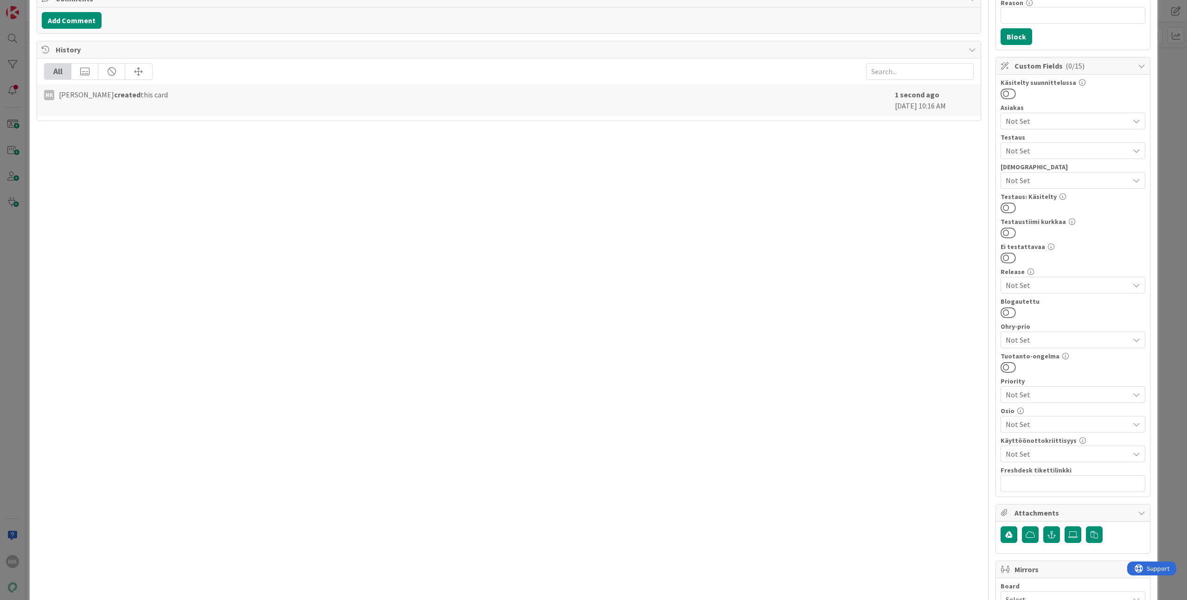
scroll to position [209, 0]
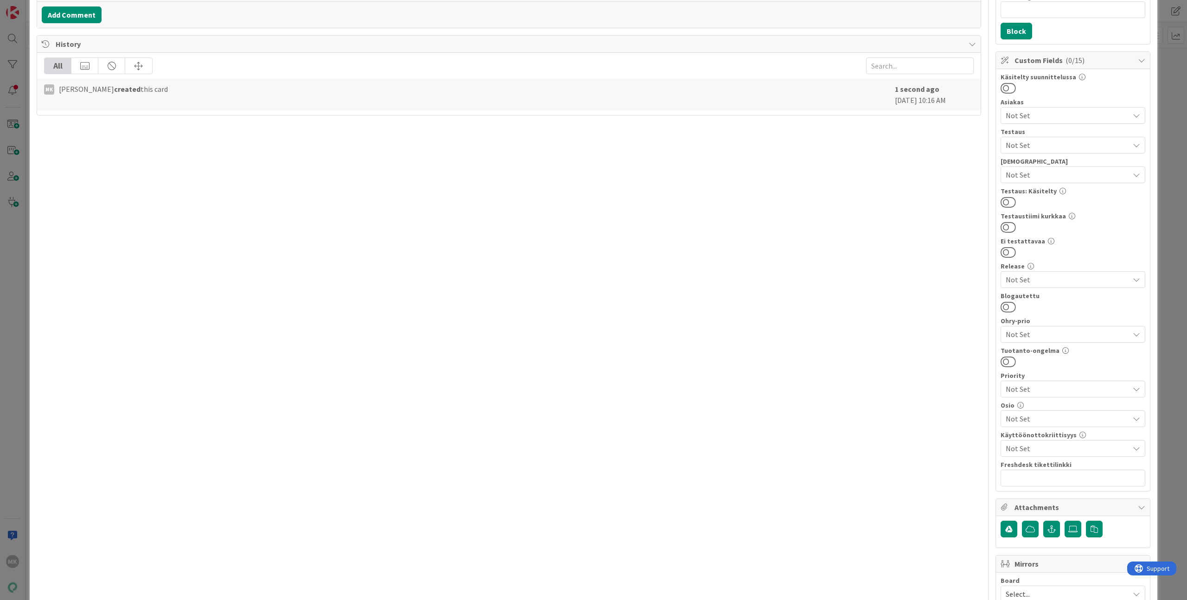
click at [1036, 418] on span "Not Set" at bounding box center [1067, 418] width 123 height 11
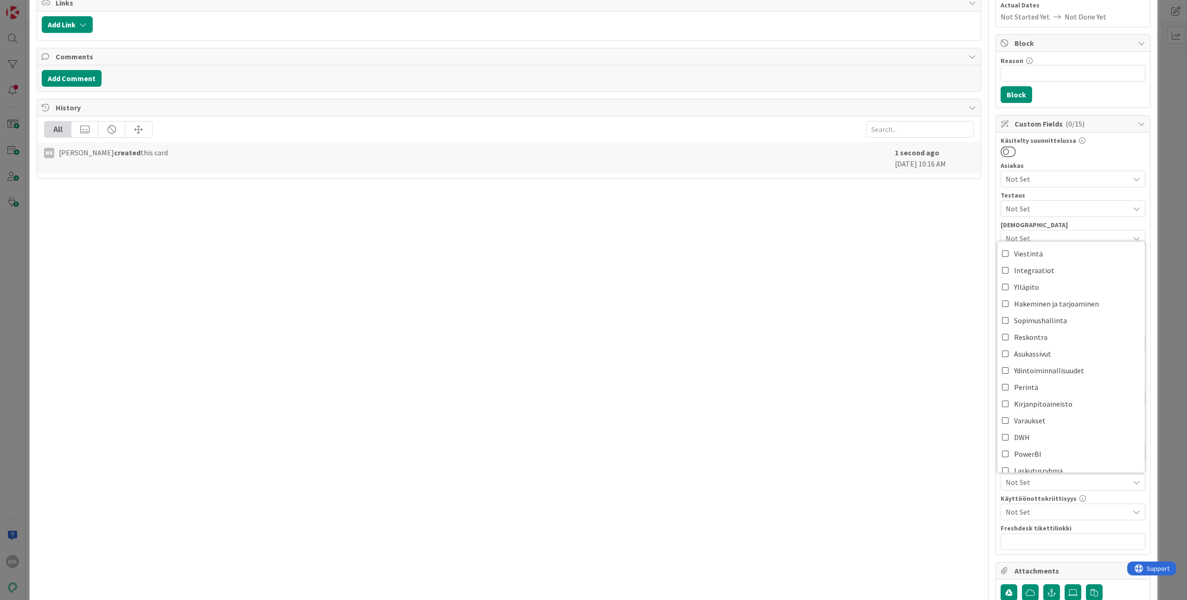
scroll to position [81, 0]
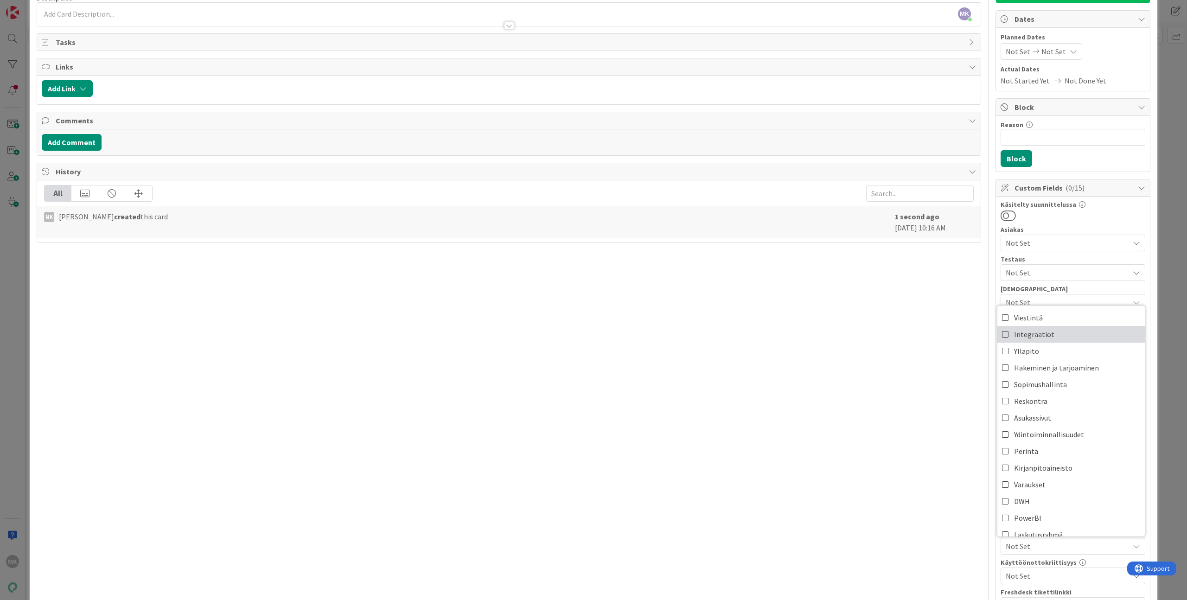
click at [1036, 336] on span "Integraatiot" at bounding box center [1034, 334] width 40 height 14
click at [896, 345] on div "Title 93 / 128 Otetaan FinvoiceGeneratorV2 käyttöön Strålforsin kanssa ja poist…" at bounding box center [509, 376] width 945 height 842
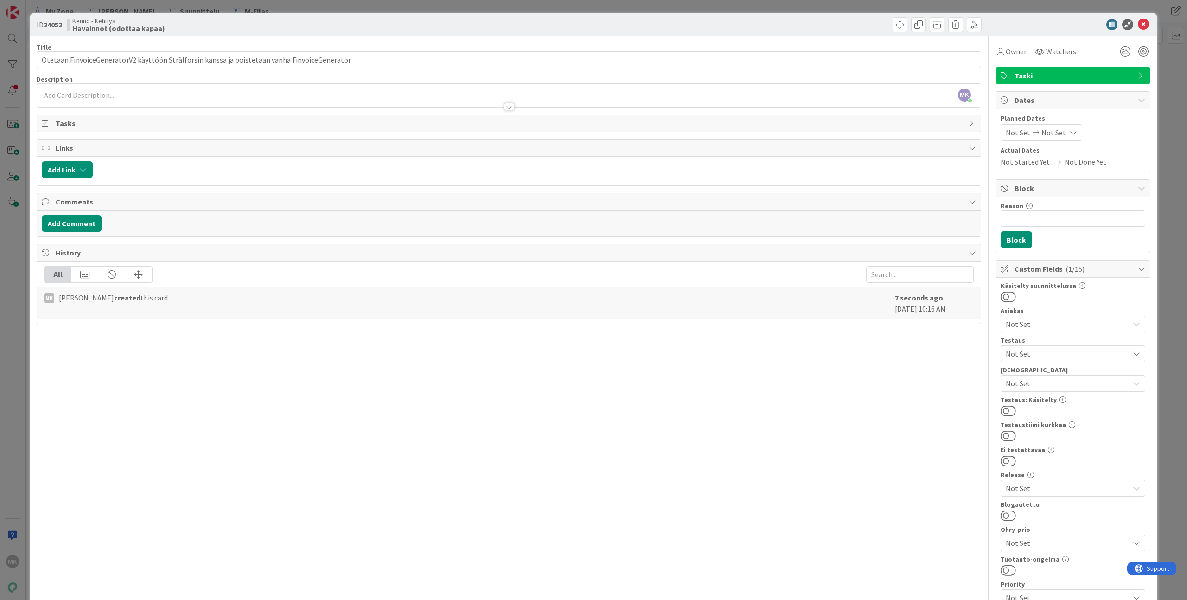
click at [1152, 344] on div "ID 24052 Kenno - Kehitys Havainnot (odottaa kapaa) Title 93 / 128 Otetaan Finvo…" at bounding box center [593, 300] width 1187 height 600
